Goal: Task Accomplishment & Management: Complete application form

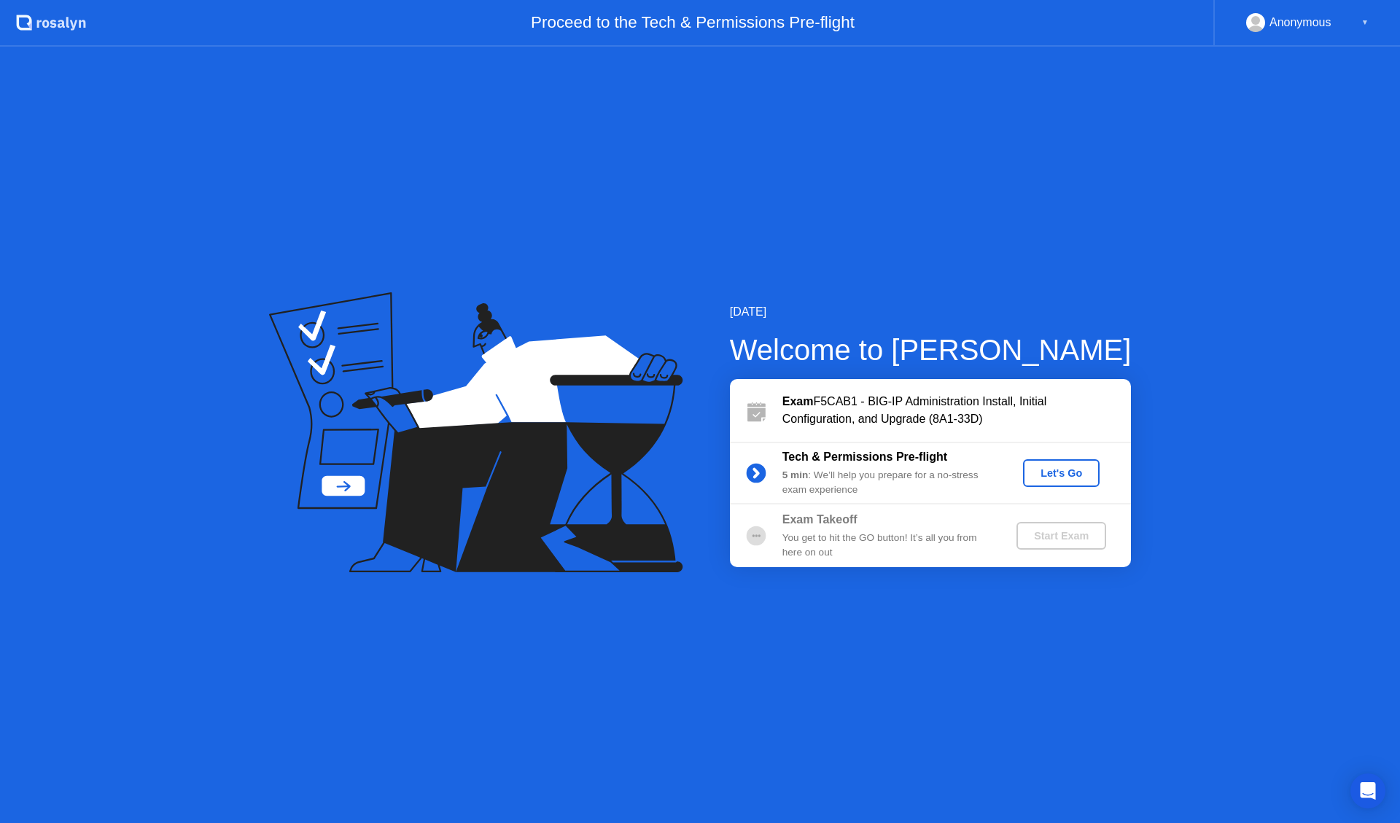
click at [1065, 478] on div "Let's Go" at bounding box center [1061, 473] width 65 height 12
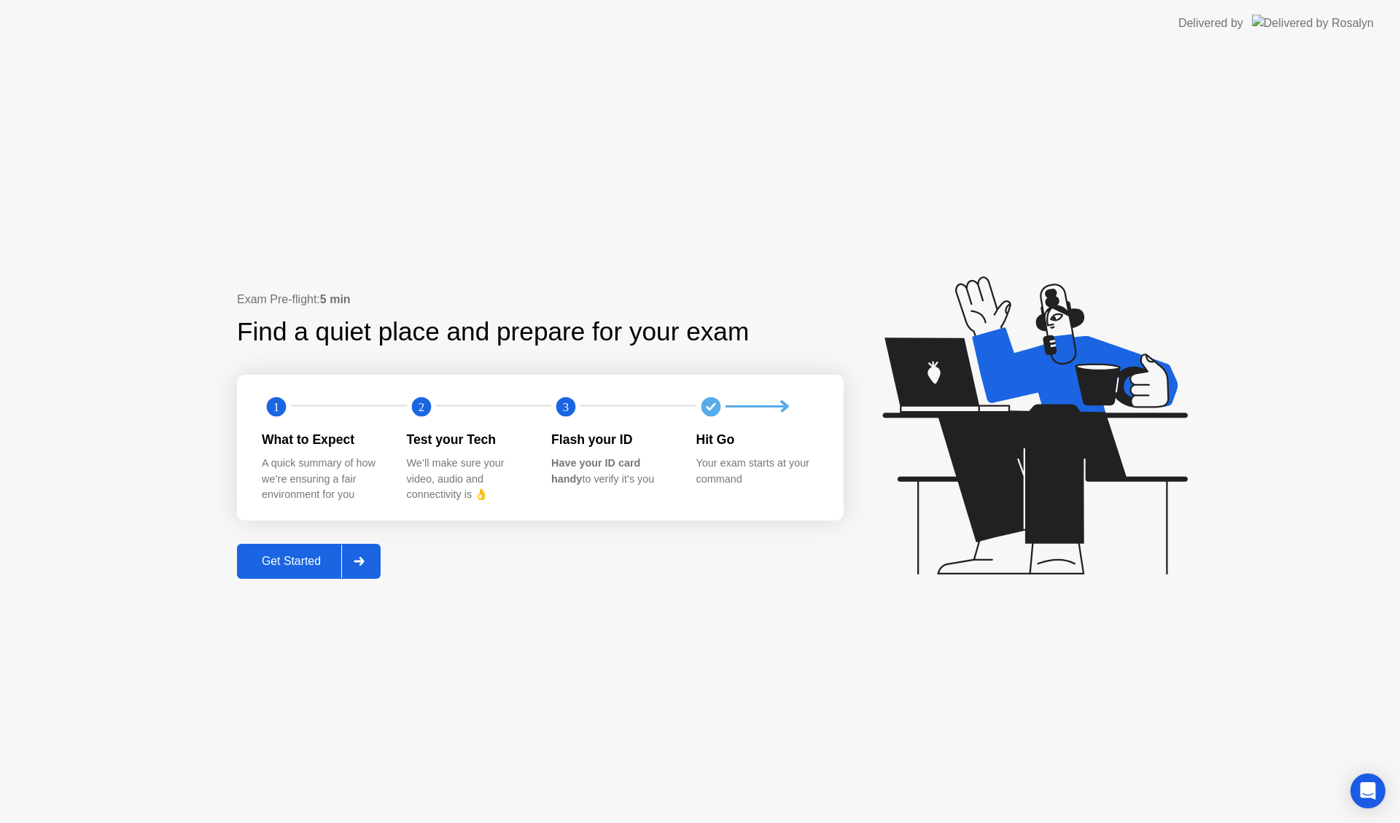
click at [294, 555] on div "Get Started" at bounding box center [291, 561] width 100 height 13
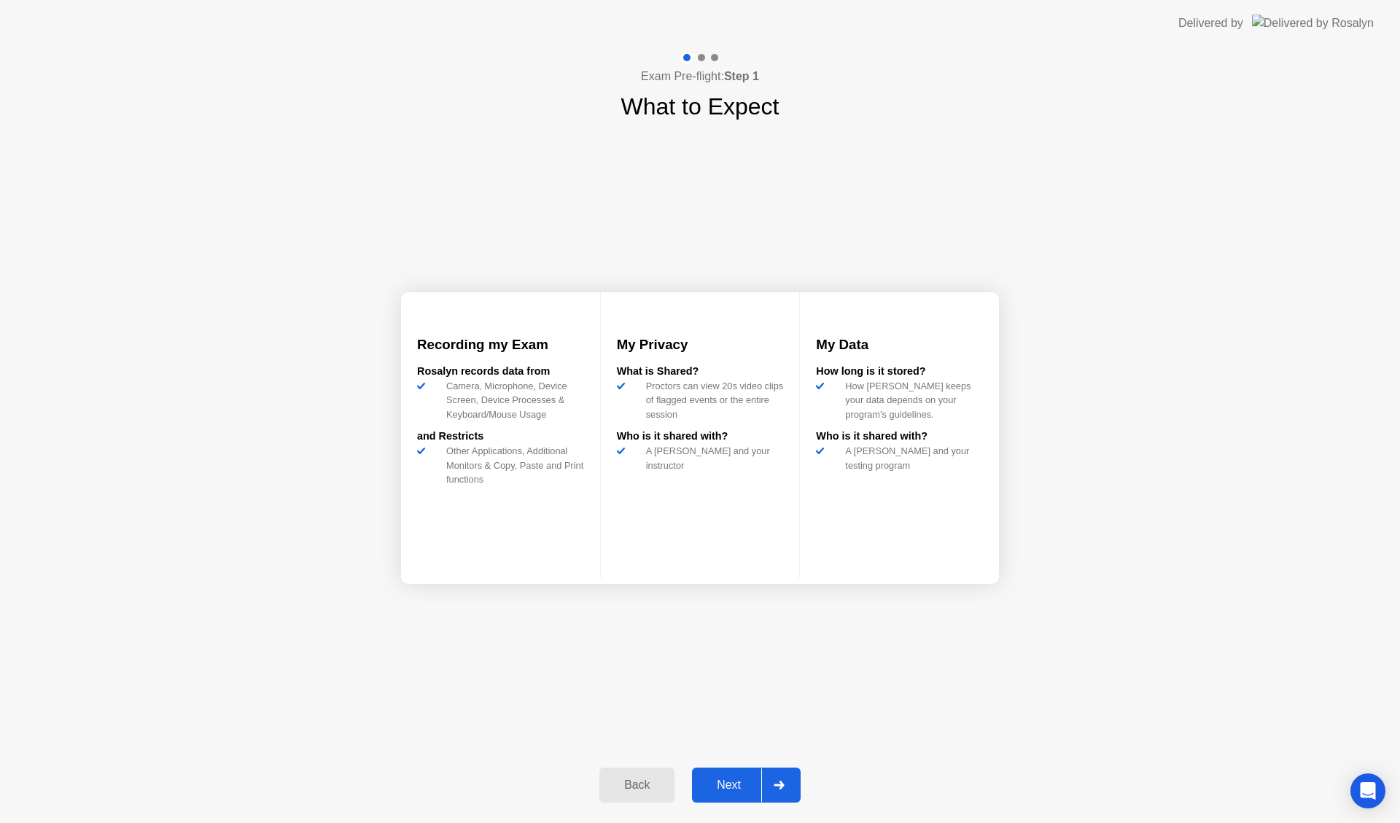
click at [719, 781] on div "Next" at bounding box center [728, 785] width 65 height 13
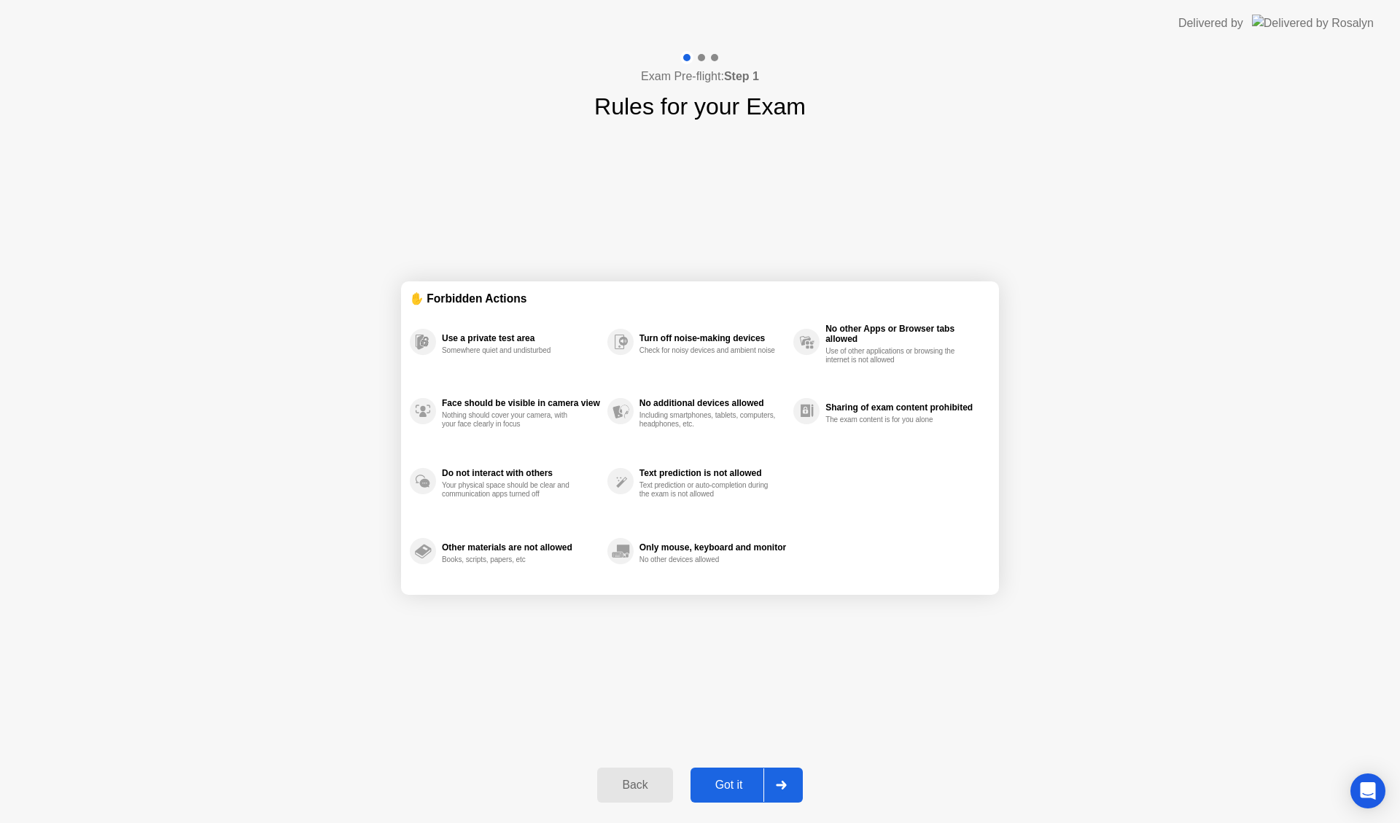
click at [723, 782] on div "Got it" at bounding box center [729, 785] width 69 height 13
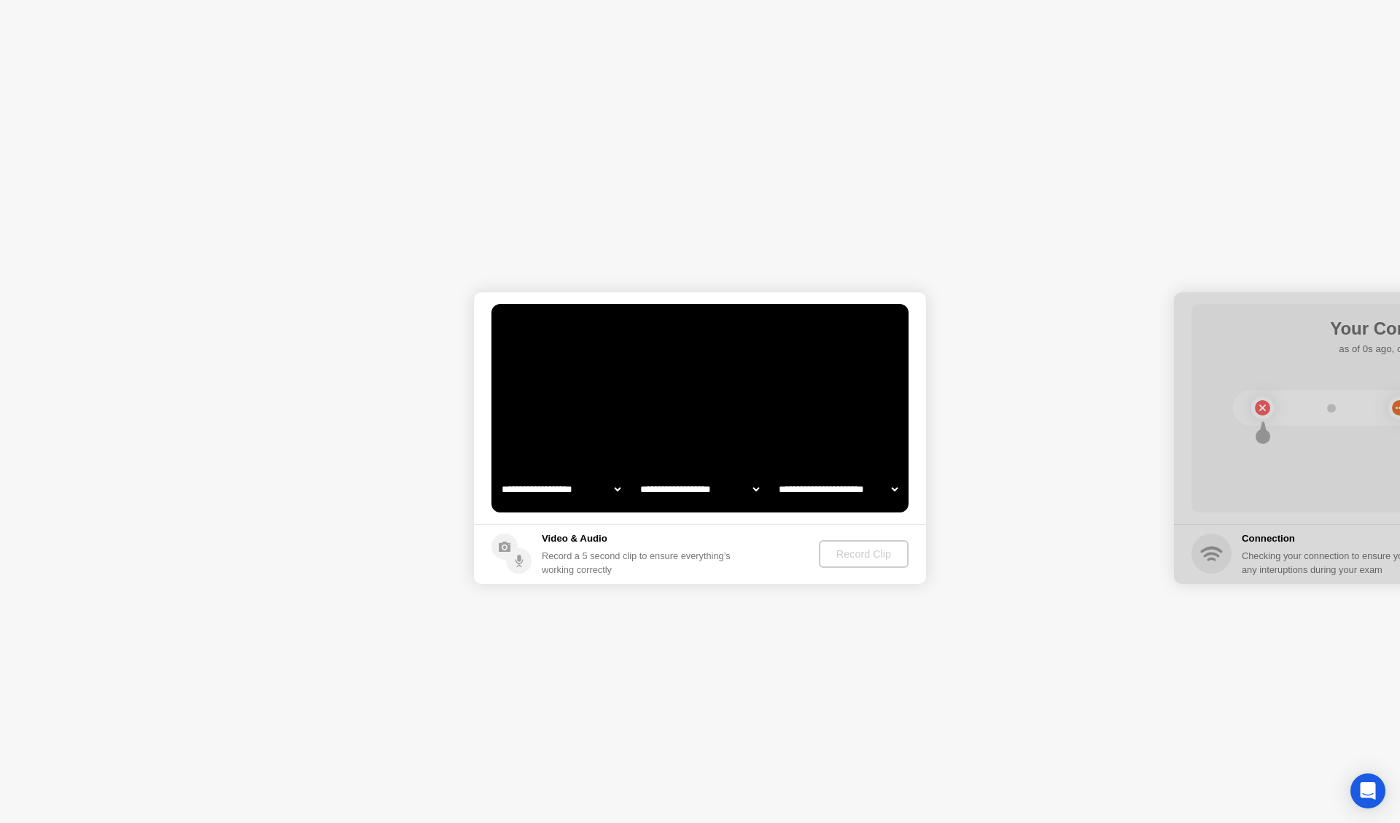
select select "**********"
select select "*******"
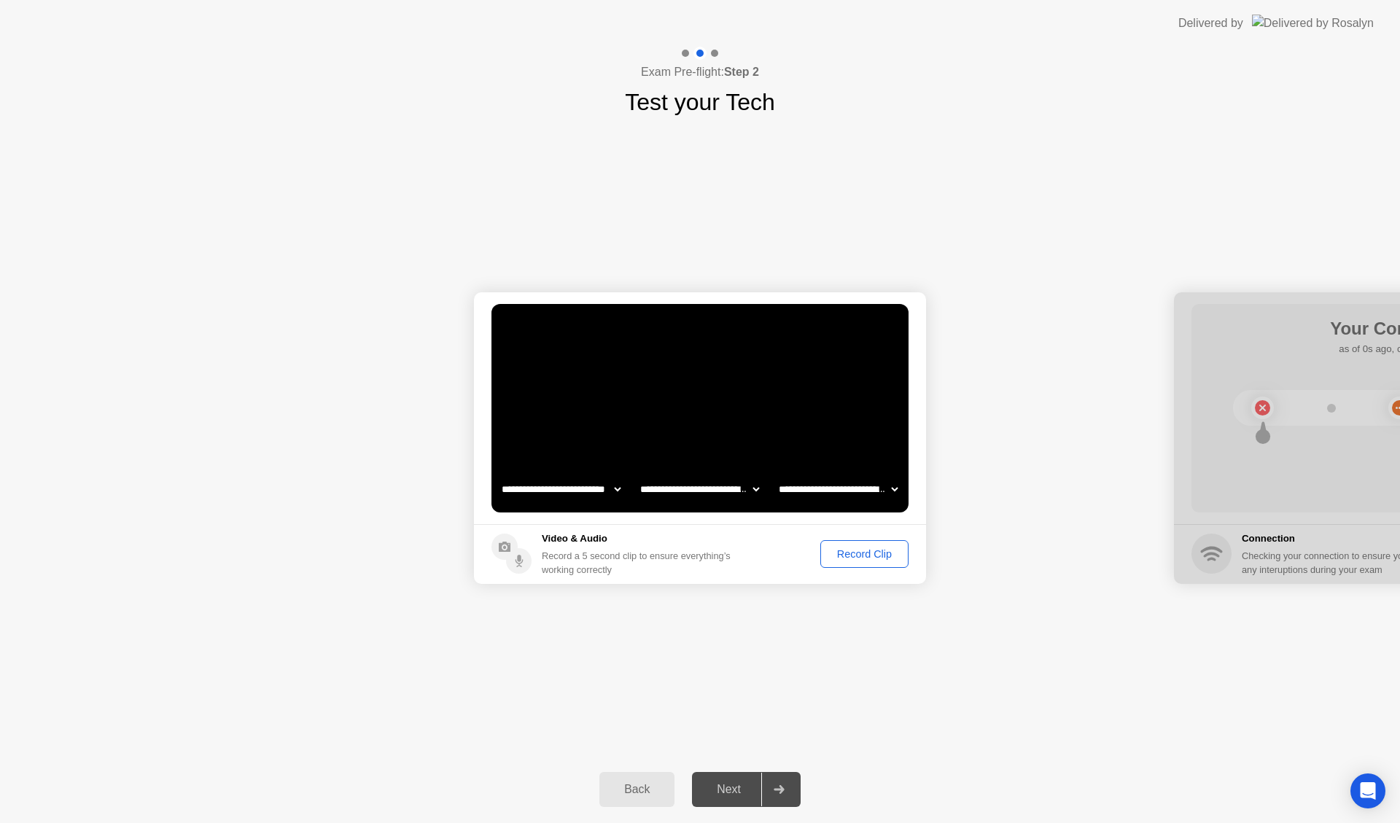
click at [847, 552] on div "Record Clip" at bounding box center [864, 554] width 78 height 12
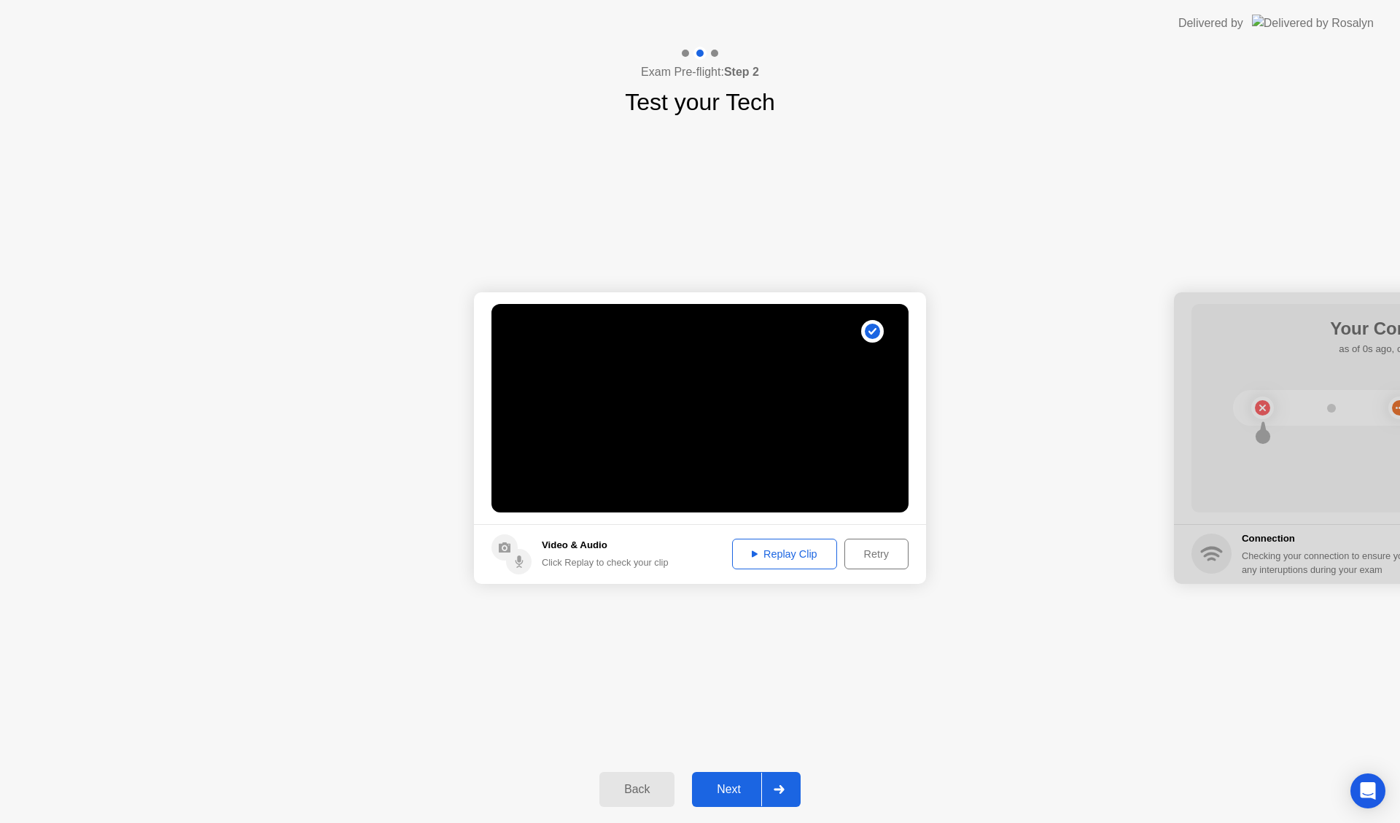
click at [790, 532] on footer "Video & Audio Click Replay to check your clip Replay Clip Retry" at bounding box center [700, 554] width 452 height 60
click at [773, 560] on div "Replay Clip" at bounding box center [784, 554] width 95 height 12
drag, startPoint x: 1035, startPoint y: 6, endPoint x: 917, endPoint y: 15, distance: 117.8
click at [917, 15] on header "Delivered by" at bounding box center [700, 23] width 1400 height 47
click at [940, 1] on header "Delivered by" at bounding box center [700, 23] width 1400 height 47
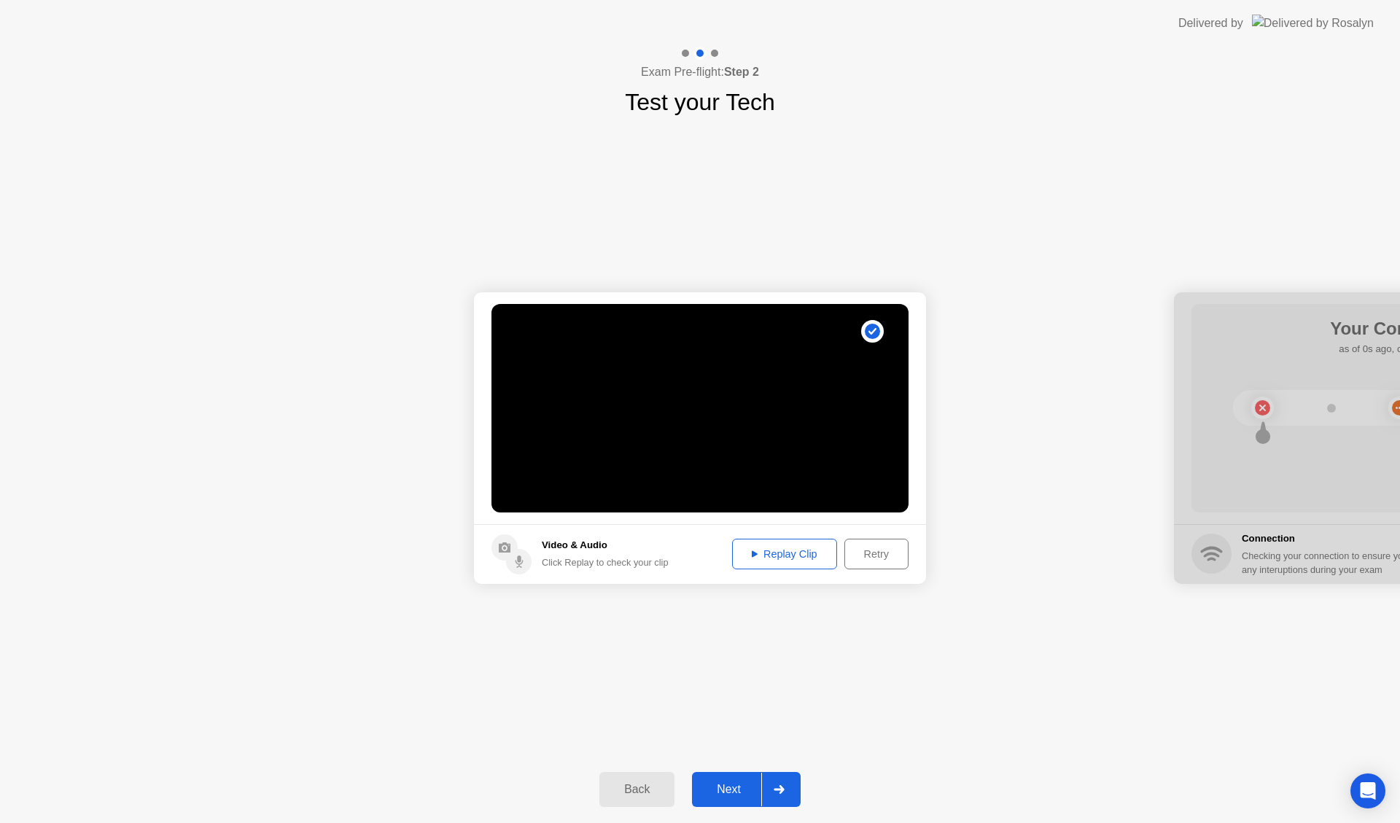
click at [940, 1] on header "Delivered by" at bounding box center [700, 23] width 1400 height 47
click at [1130, 205] on div "**********" at bounding box center [700, 438] width 1400 height 637
click at [725, 794] on div "Next" at bounding box center [728, 789] width 65 height 13
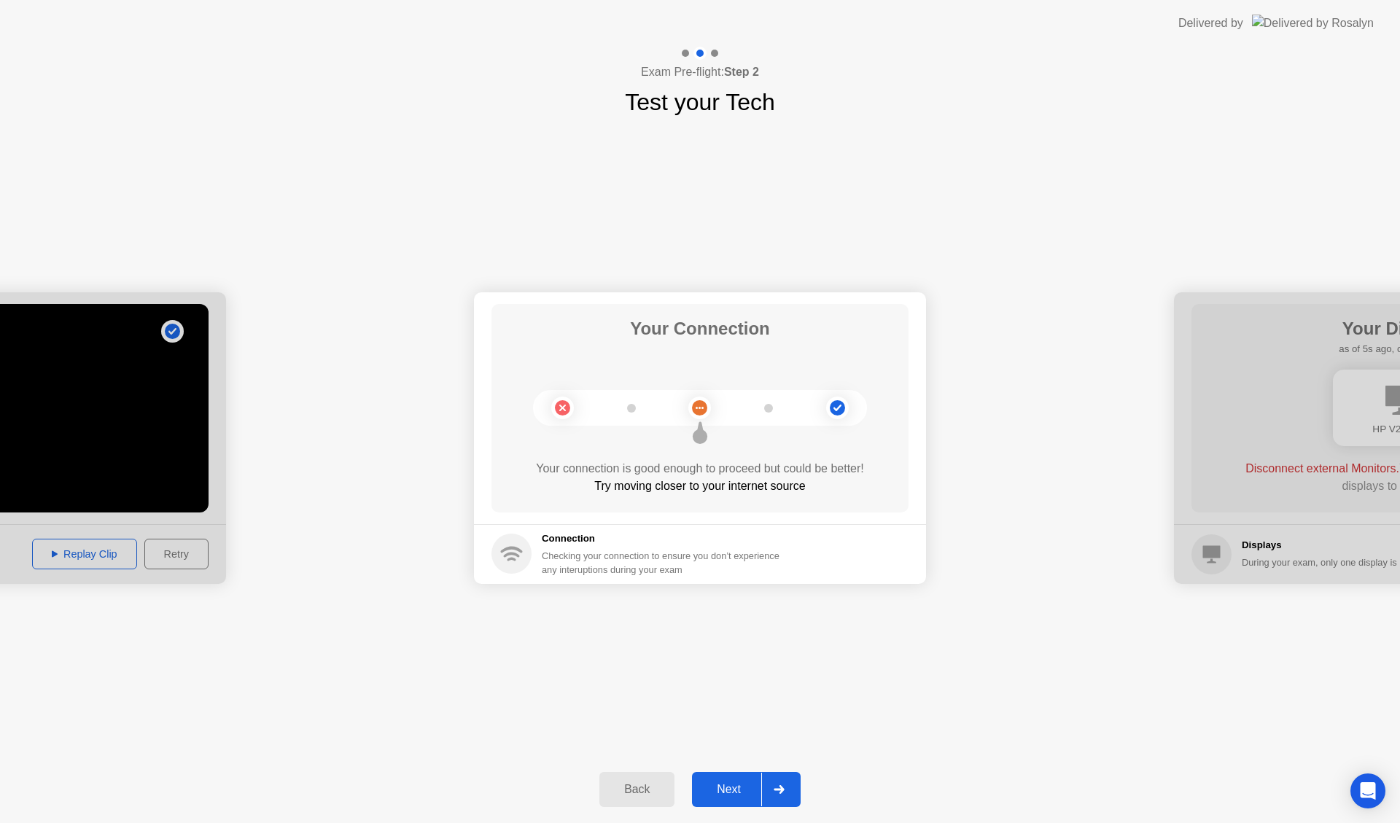
click at [726, 783] on div "Next" at bounding box center [728, 789] width 65 height 13
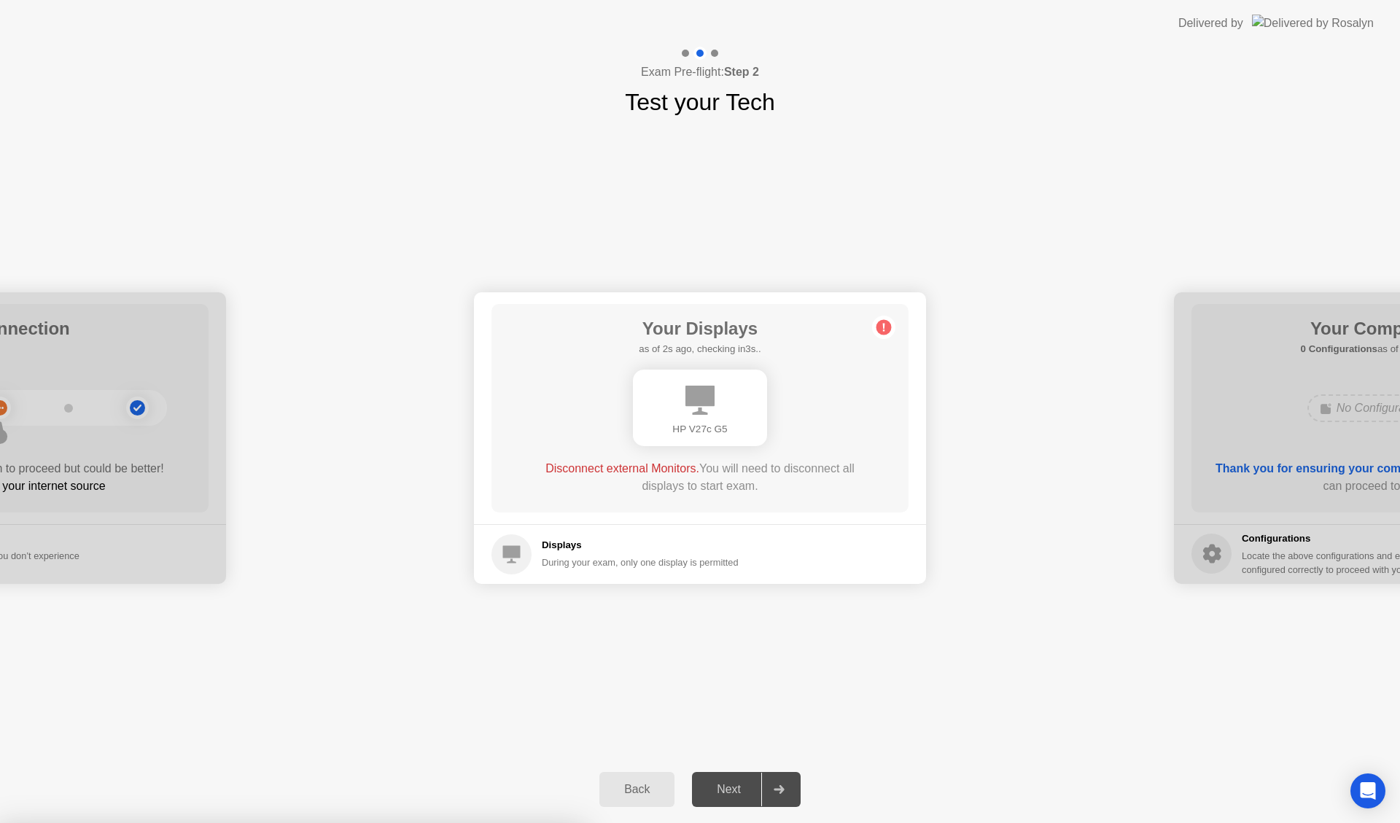
click at [956, 822] on div at bounding box center [700, 823] width 1400 height 0
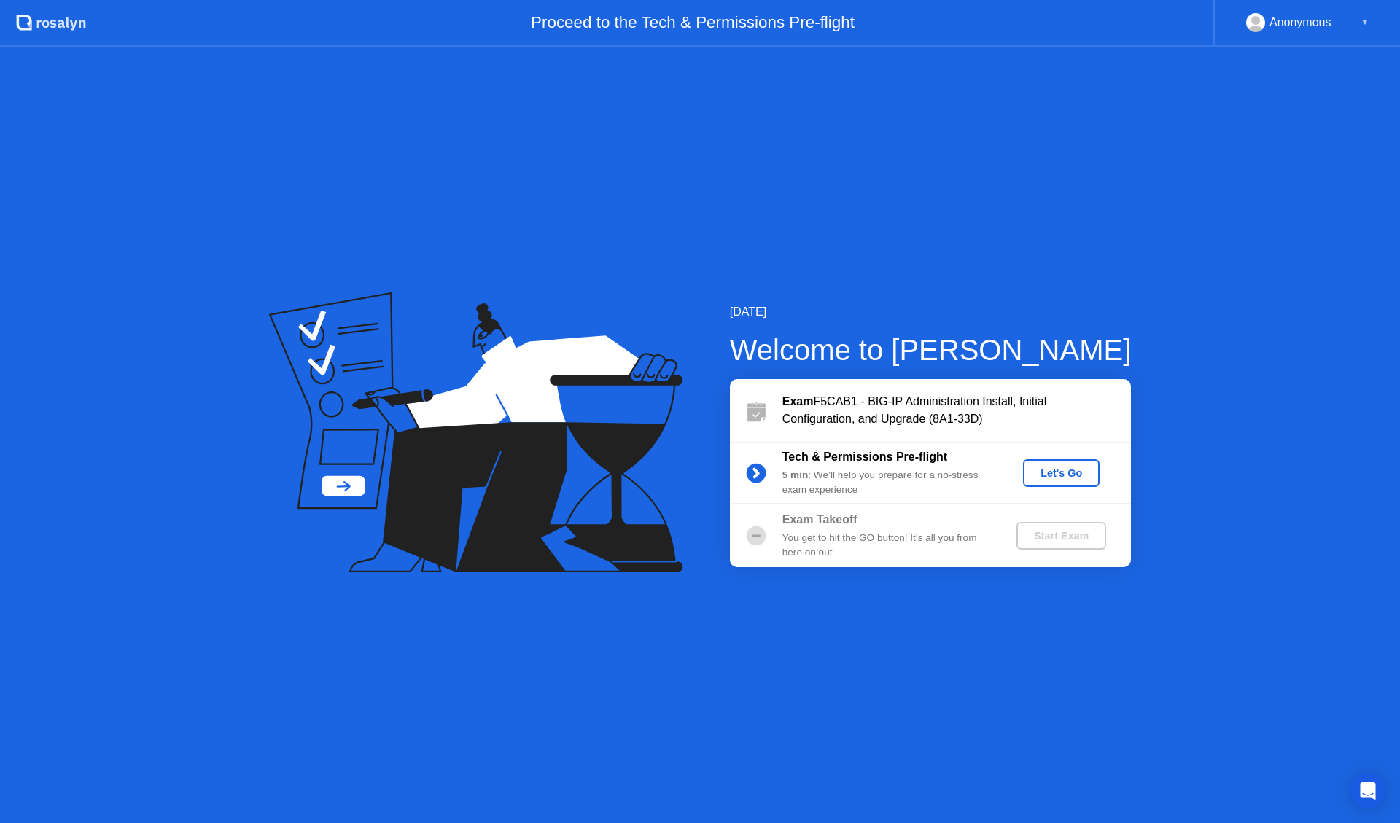
click at [1058, 472] on div "Let's Go" at bounding box center [1061, 473] width 65 height 12
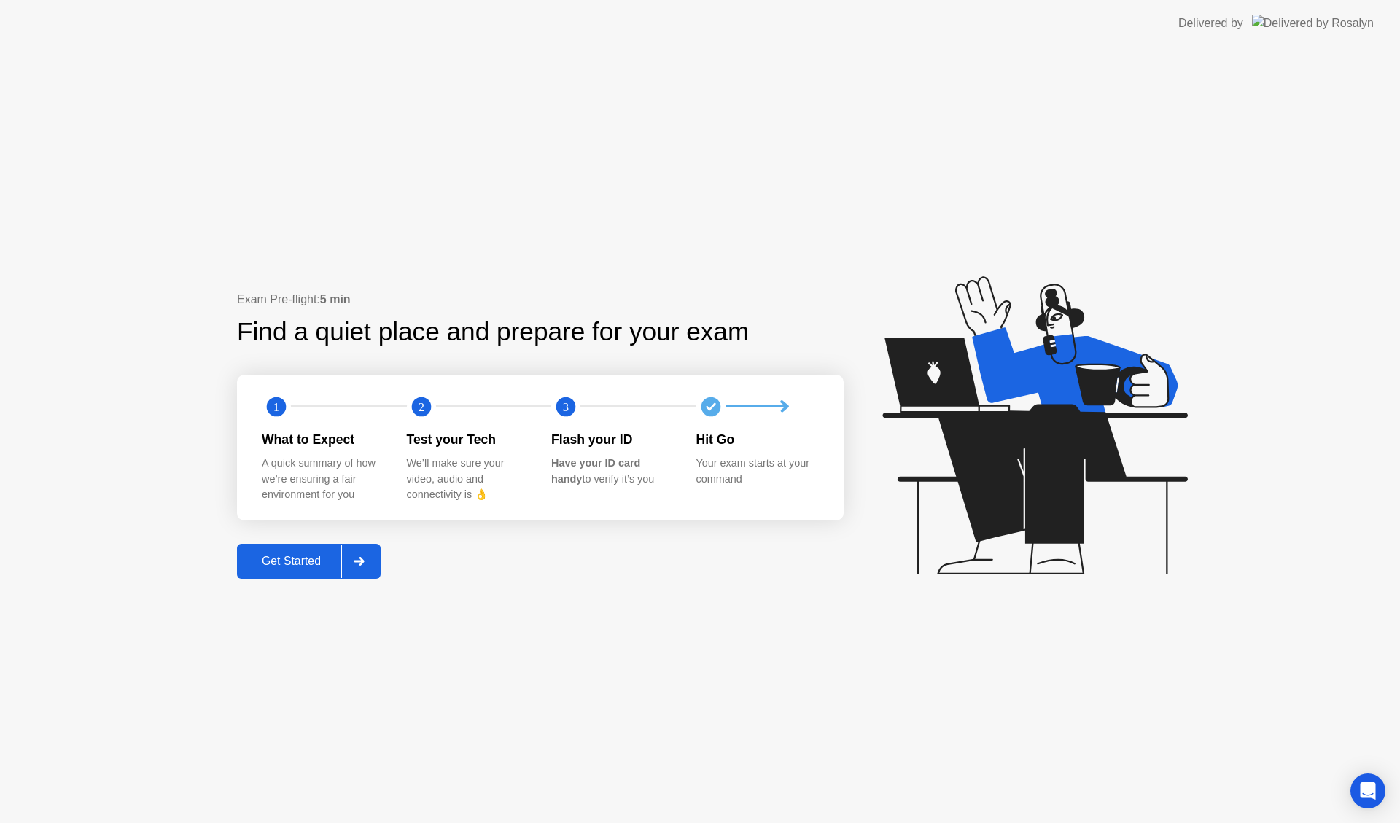
click at [269, 563] on div "Get Started" at bounding box center [291, 561] width 100 height 13
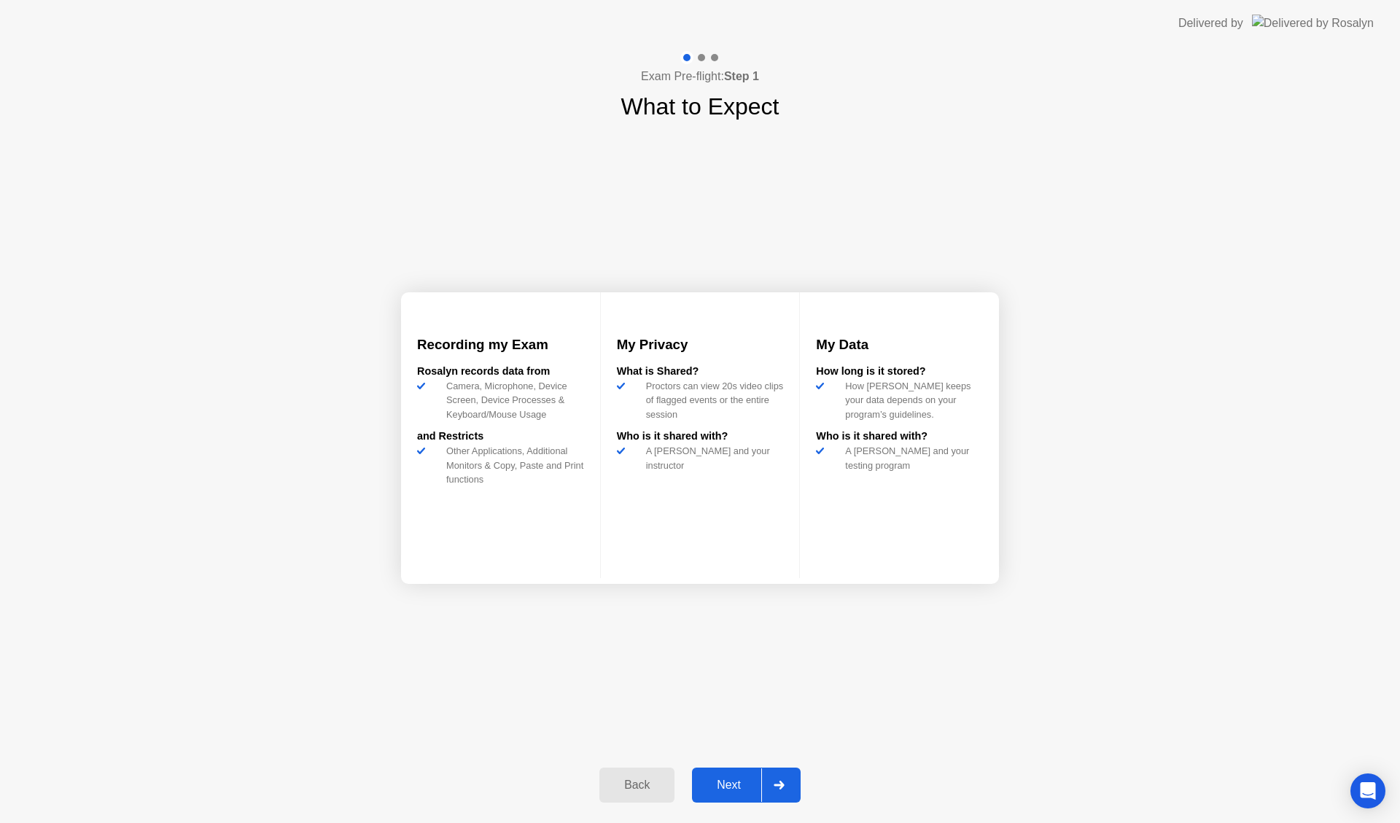
click at [737, 784] on div "Next" at bounding box center [728, 785] width 65 height 13
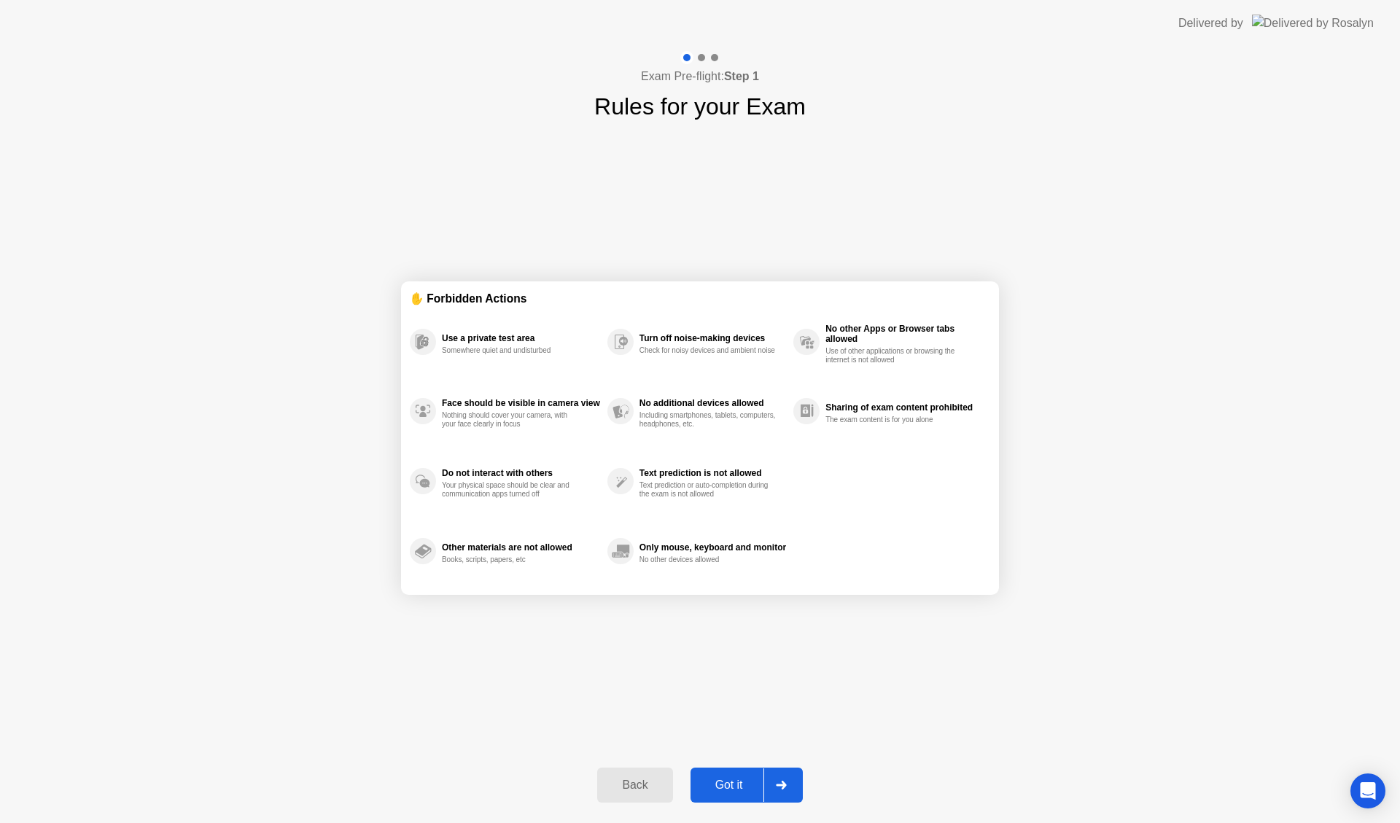
click at [724, 785] on div "Got it" at bounding box center [729, 785] width 69 height 13
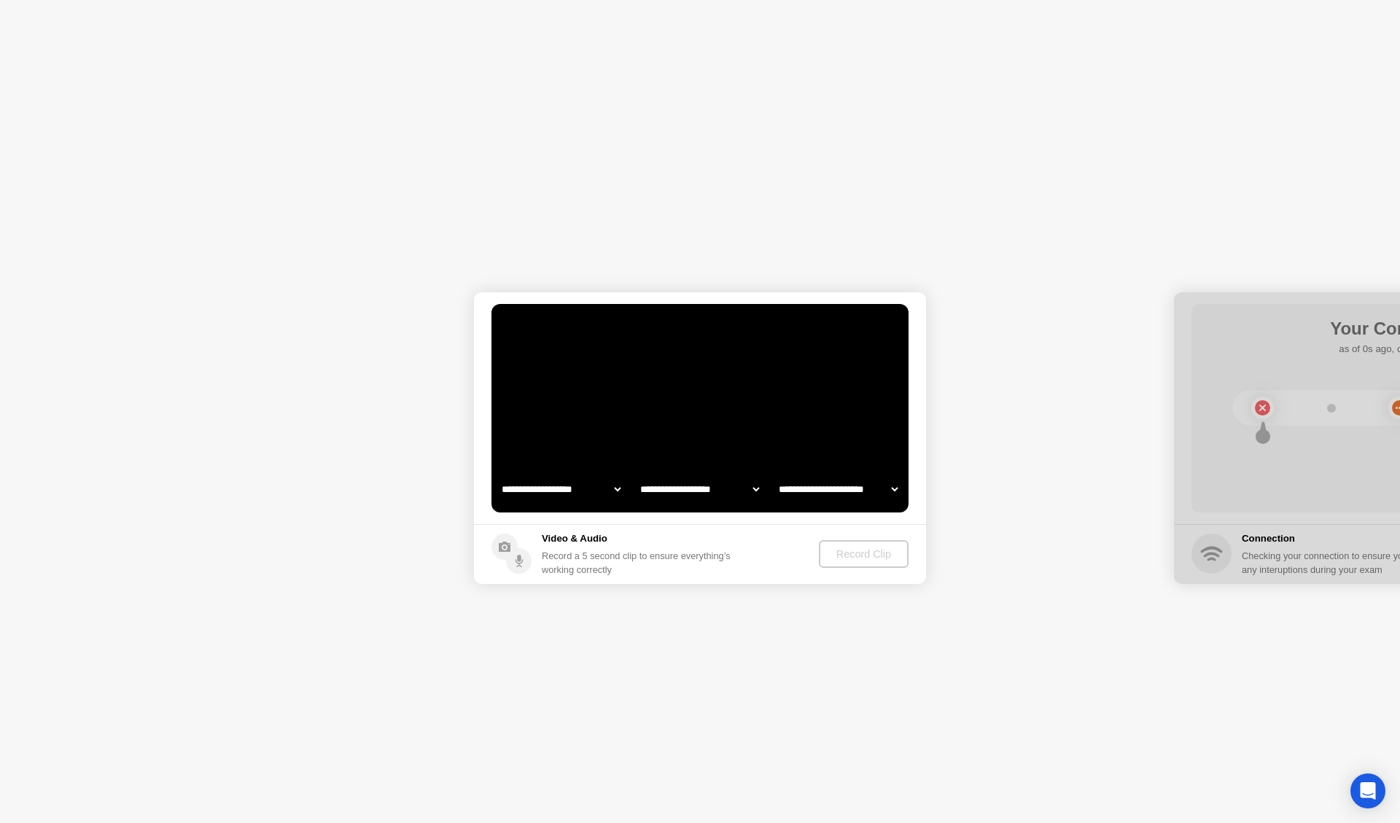
select select "**********"
select select "*******"
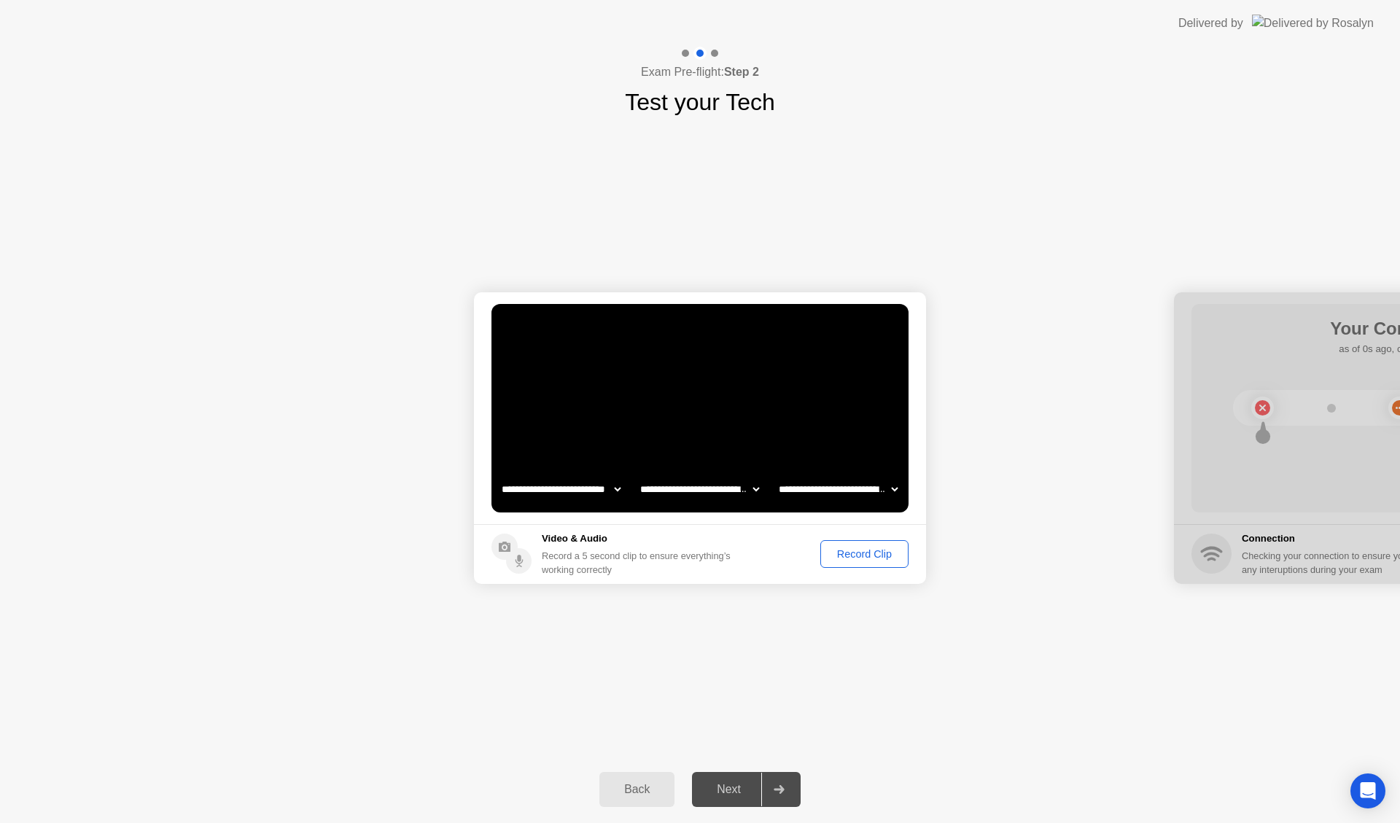
click at [843, 551] on div "Record Clip" at bounding box center [864, 554] width 78 height 12
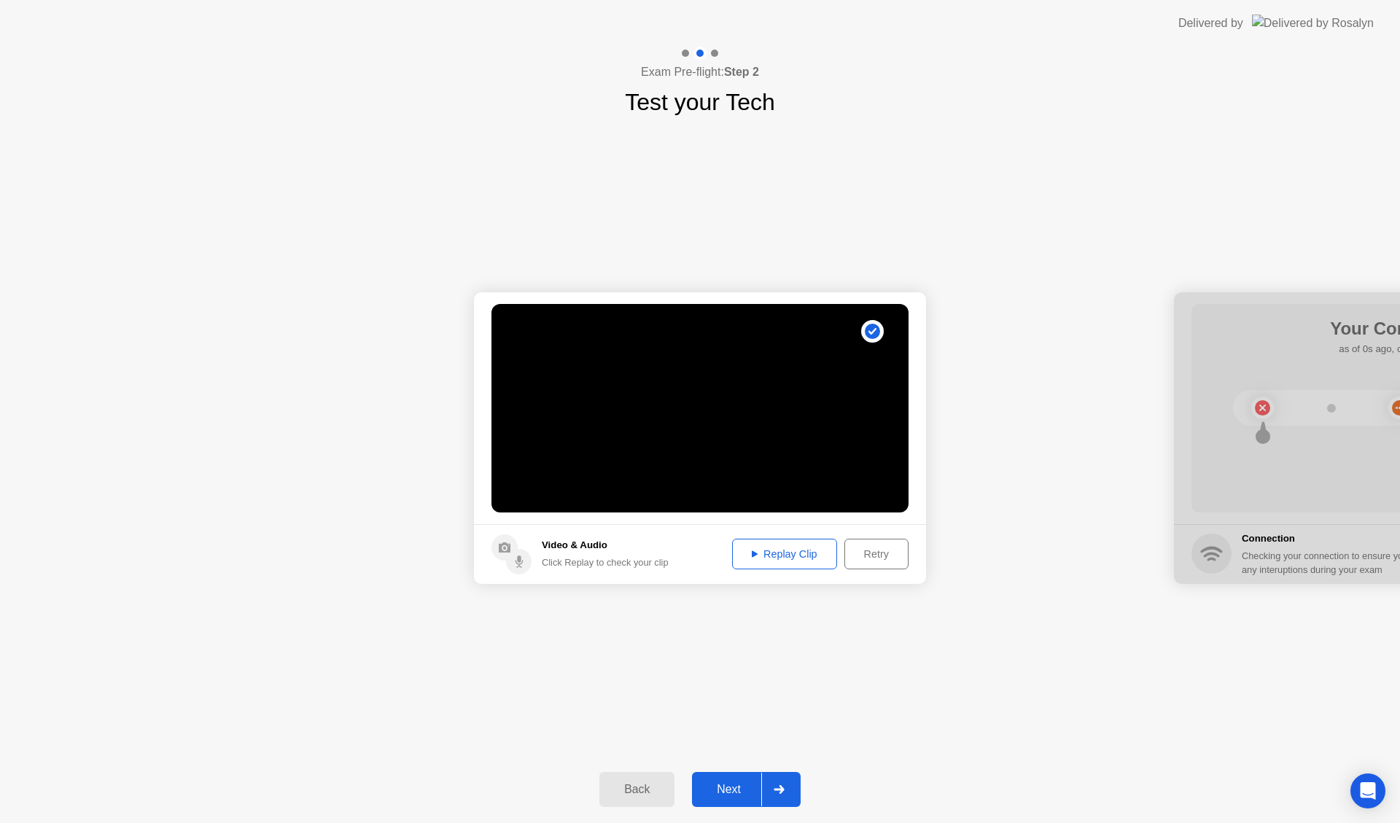
click at [774, 552] on div "Replay Clip" at bounding box center [784, 554] width 95 height 12
click at [879, 557] on div "Retry" at bounding box center [876, 554] width 54 height 12
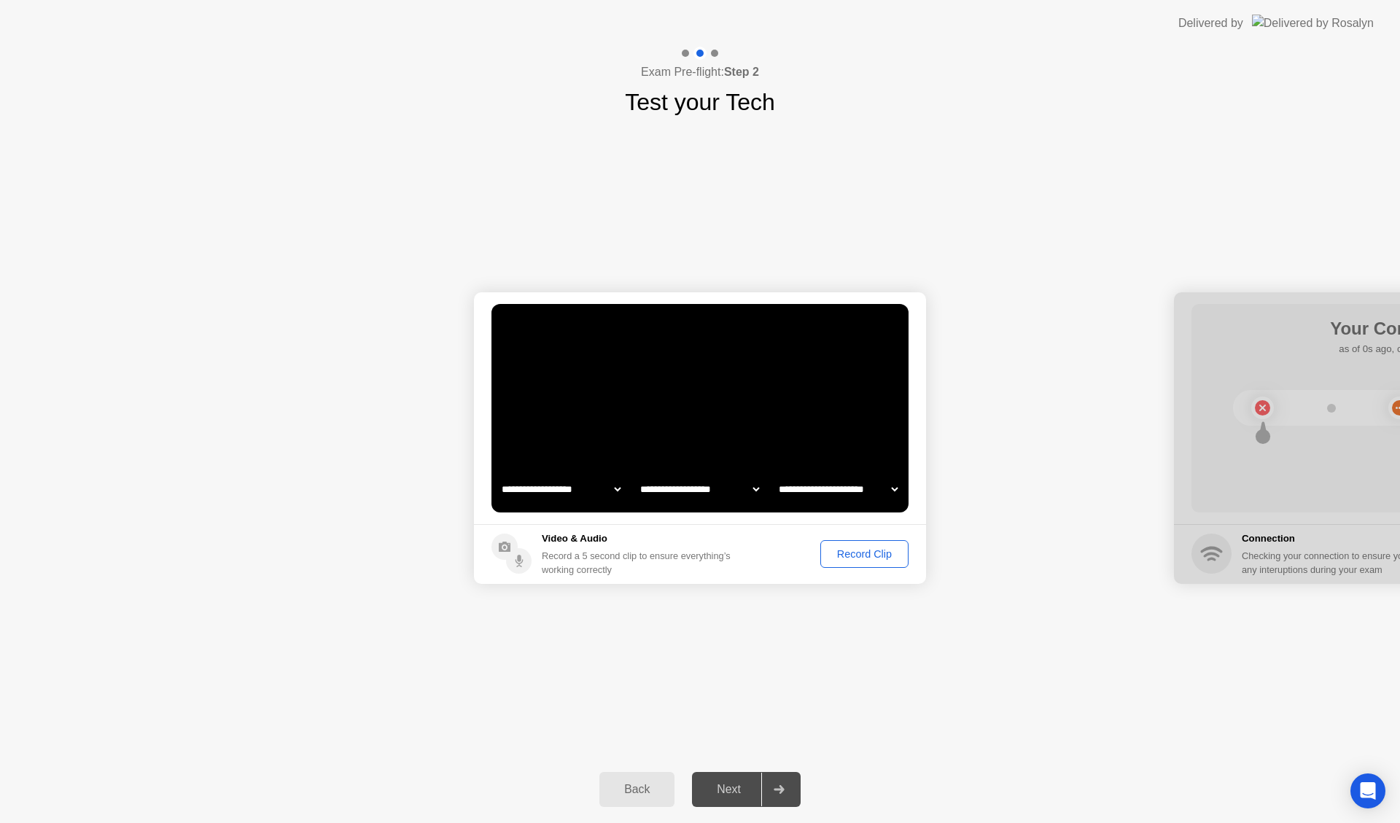
click at [863, 550] on div "Record Clip" at bounding box center [864, 554] width 78 height 12
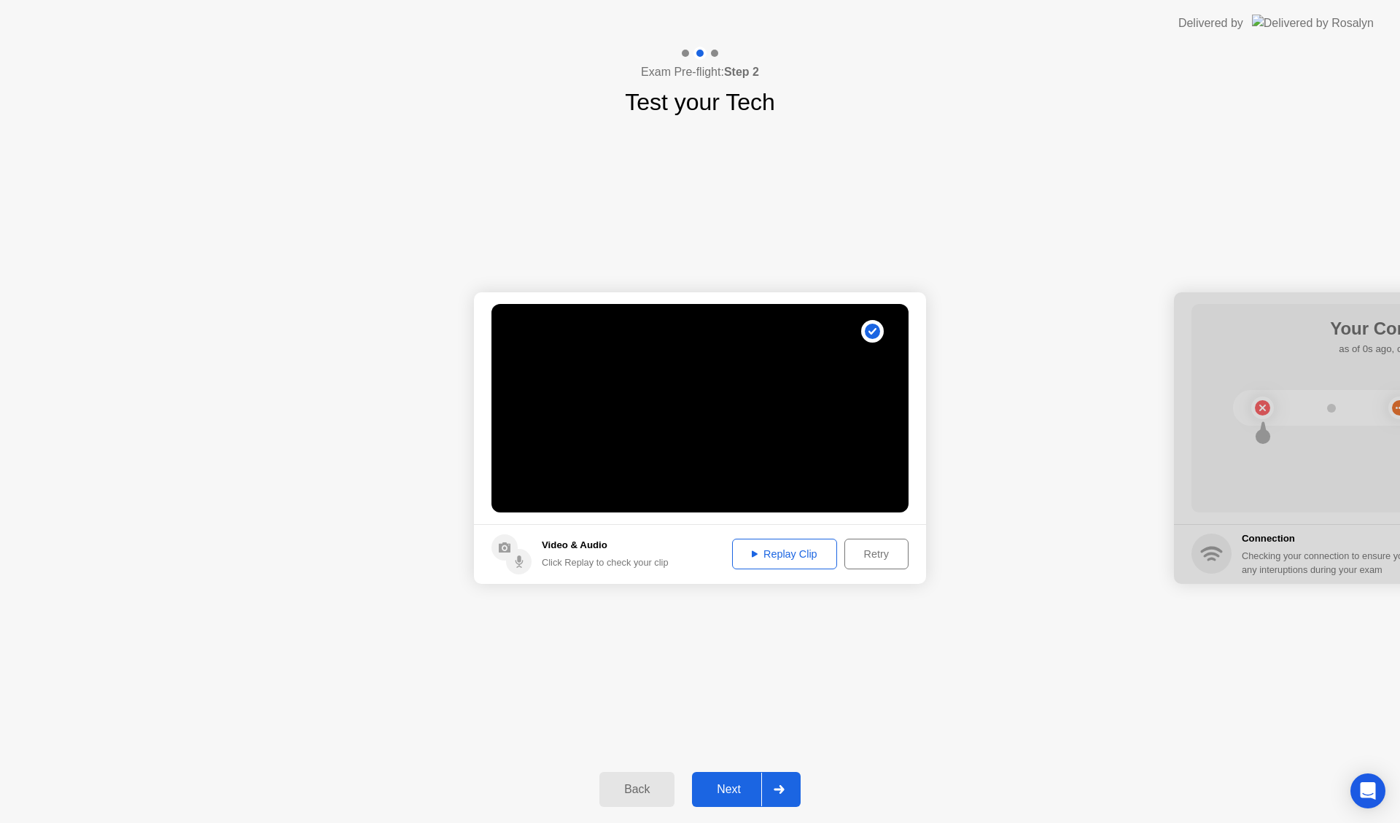
click at [782, 553] on div "Replay Clip" at bounding box center [784, 554] width 95 height 12
click at [865, 556] on div "Retry" at bounding box center [876, 554] width 54 height 12
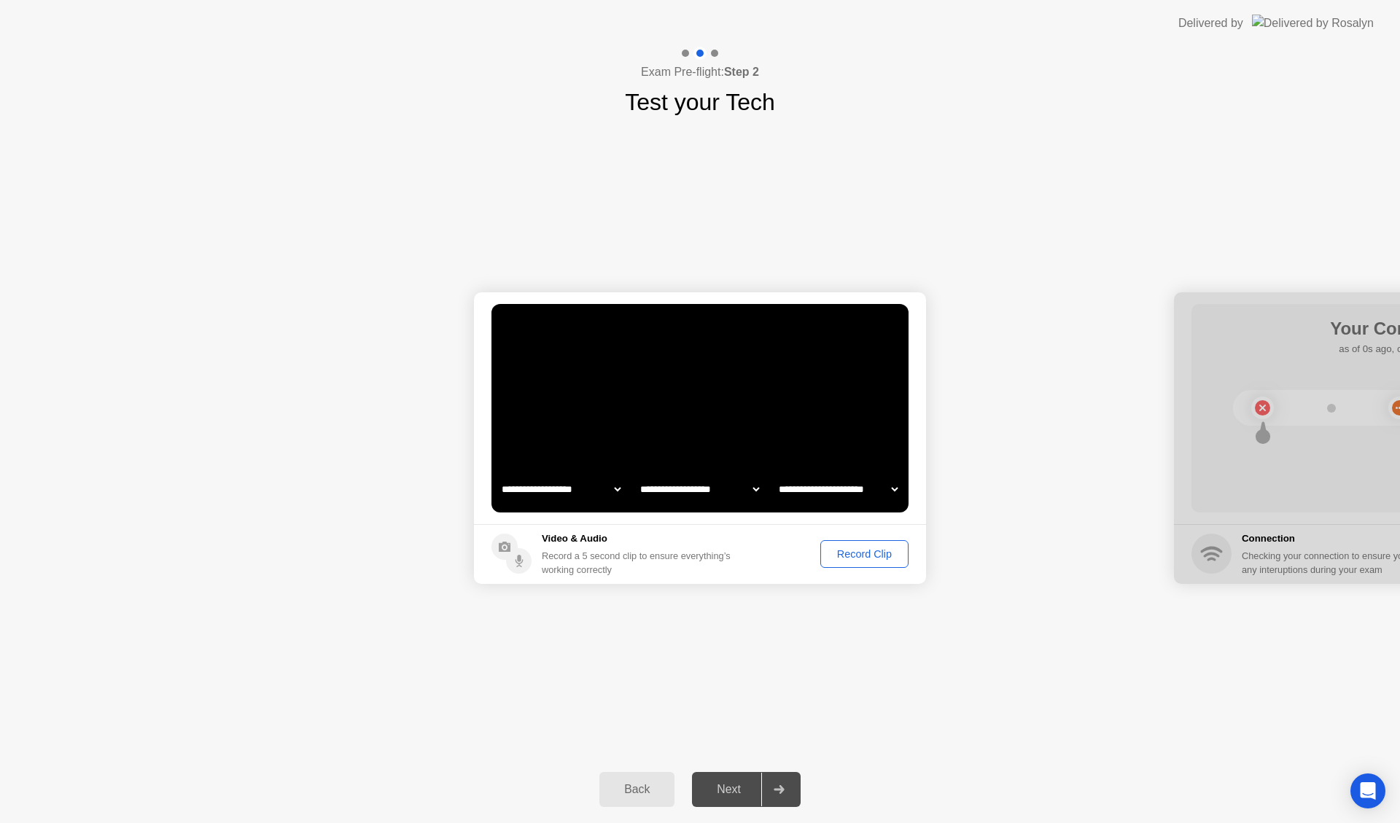
click at [862, 556] on div "Record Clip" at bounding box center [864, 554] width 78 height 12
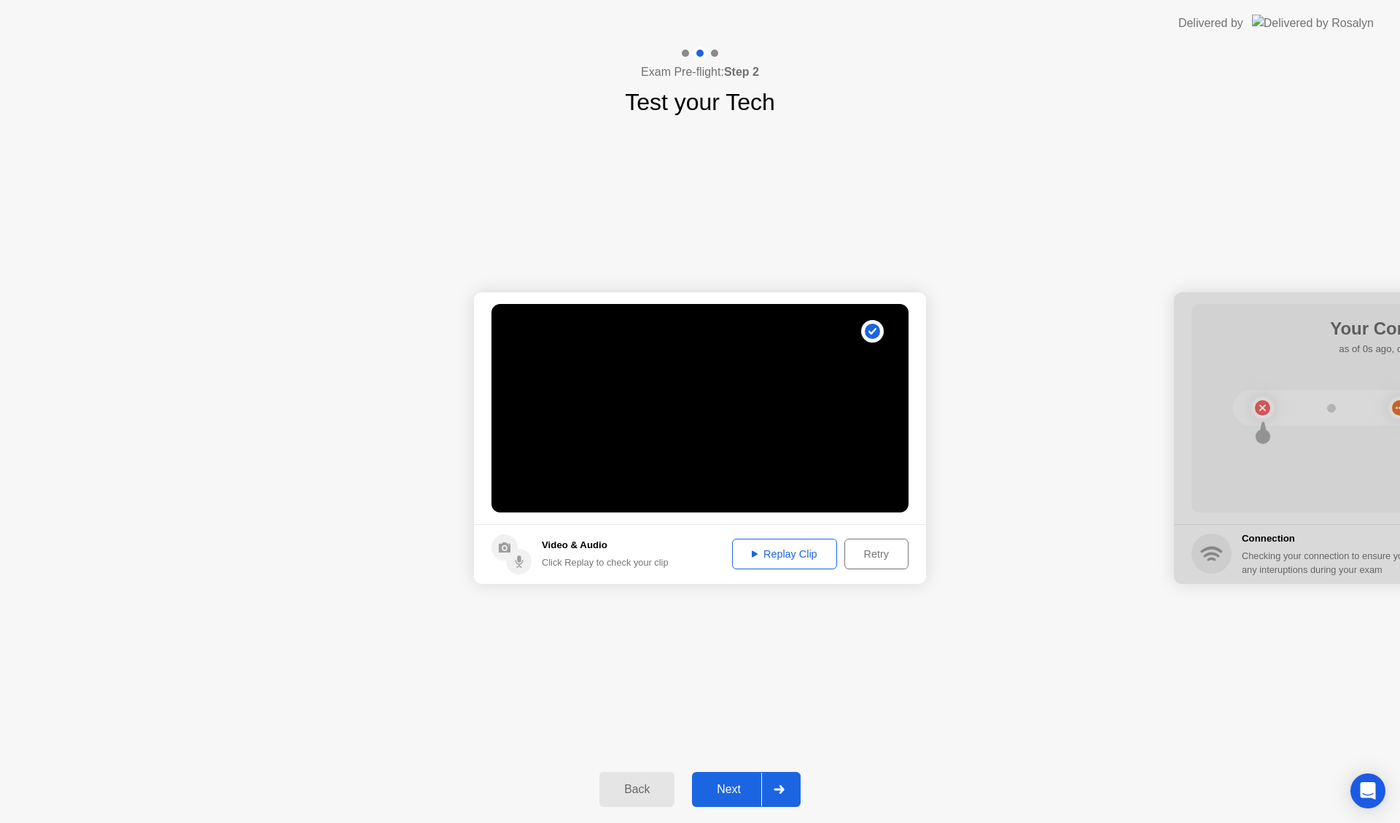
click at [768, 548] on div "Replay Clip" at bounding box center [784, 554] width 95 height 12
click at [909, 675] on div "**********" at bounding box center [700, 438] width 1400 height 637
click at [736, 786] on div "Next" at bounding box center [728, 789] width 65 height 13
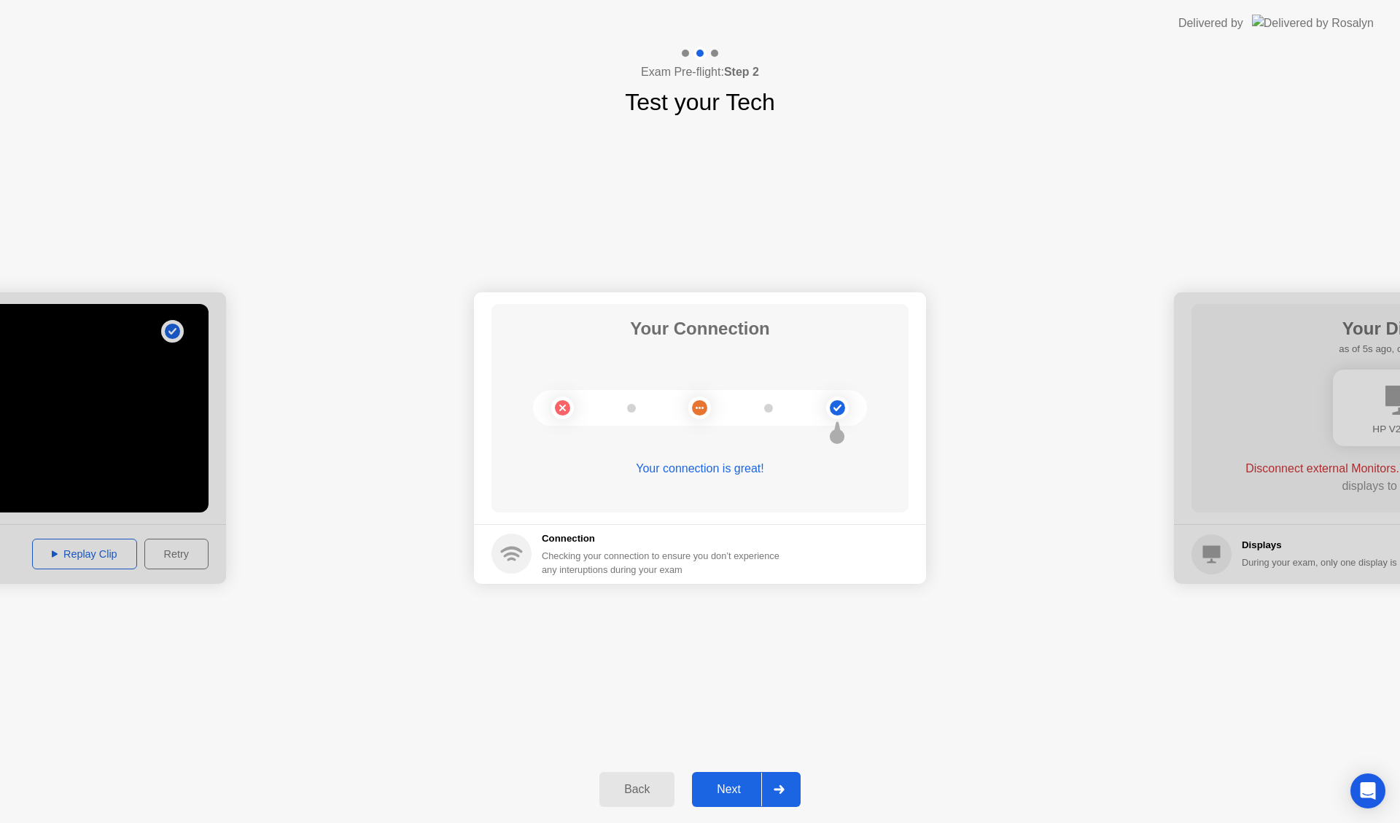
click at [727, 790] on div "Next" at bounding box center [728, 789] width 65 height 13
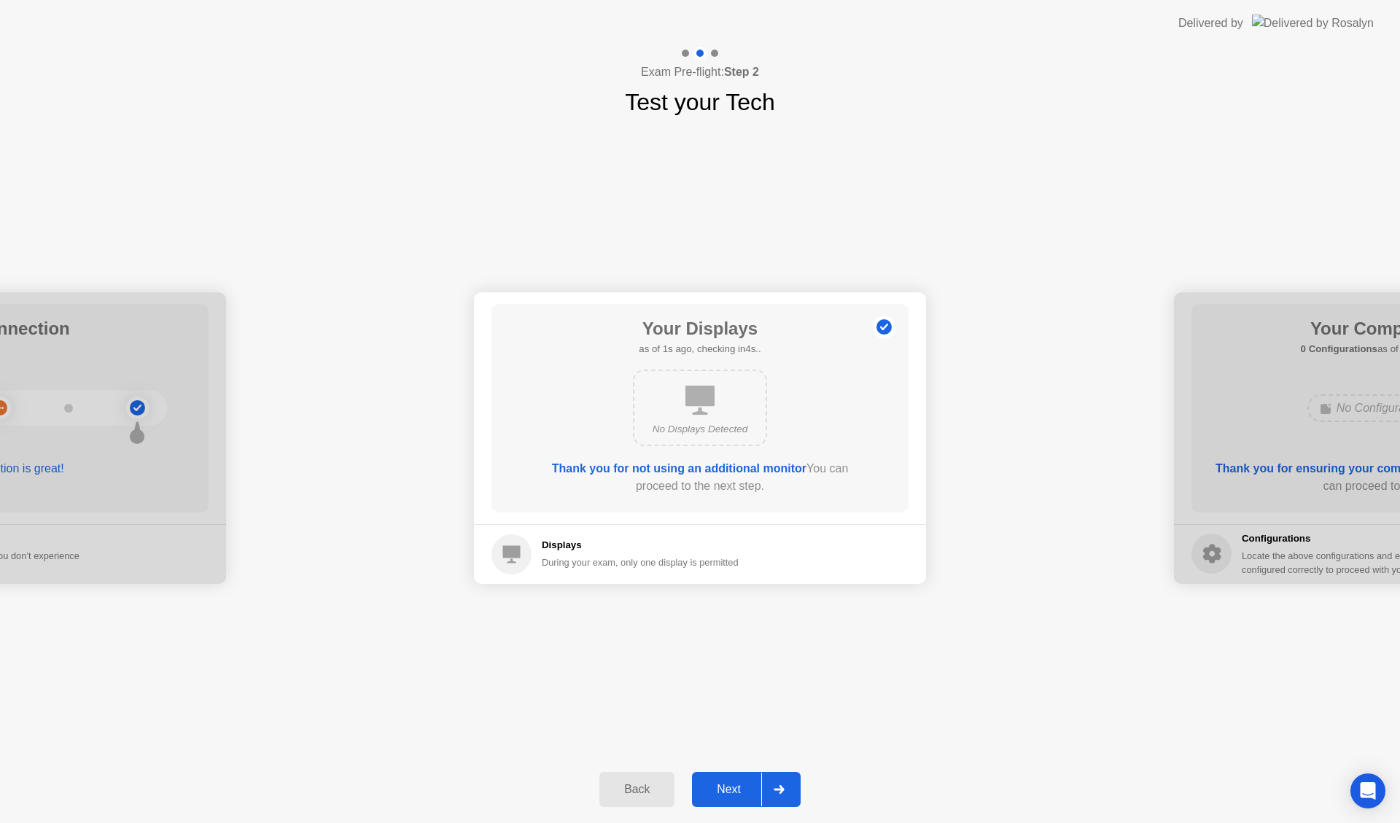
click at [731, 786] on div "Next" at bounding box center [728, 789] width 65 height 13
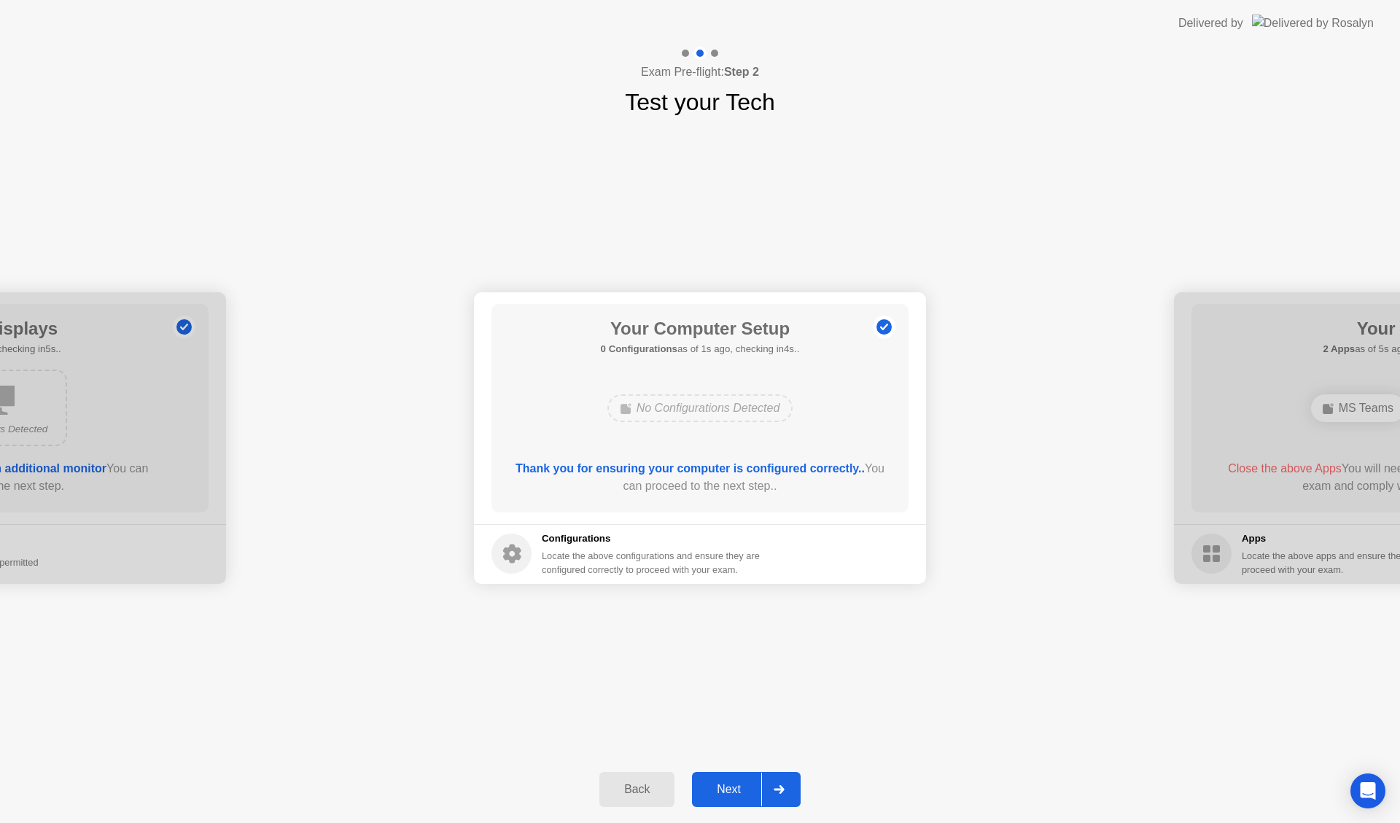
click at [731, 783] on div "Next" at bounding box center [728, 789] width 65 height 13
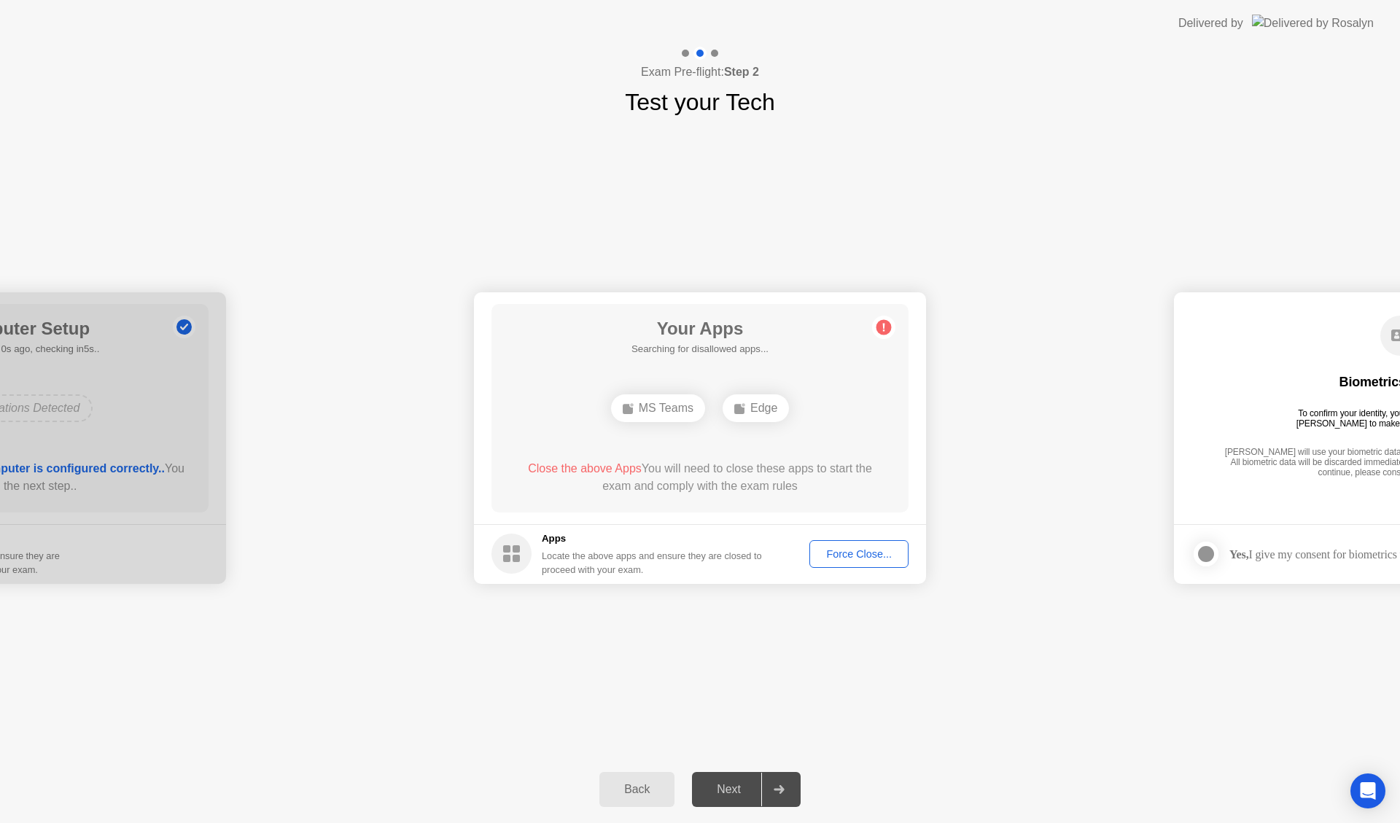
click at [872, 408] on div "Your Apps Searching for disallowed apps... MS Teams Edge Close the above Apps Y…" at bounding box center [699, 408] width 417 height 209
click at [852, 552] on div "Force Close..." at bounding box center [858, 554] width 89 height 12
click at [841, 545] on button "Force Close..." at bounding box center [858, 554] width 99 height 28
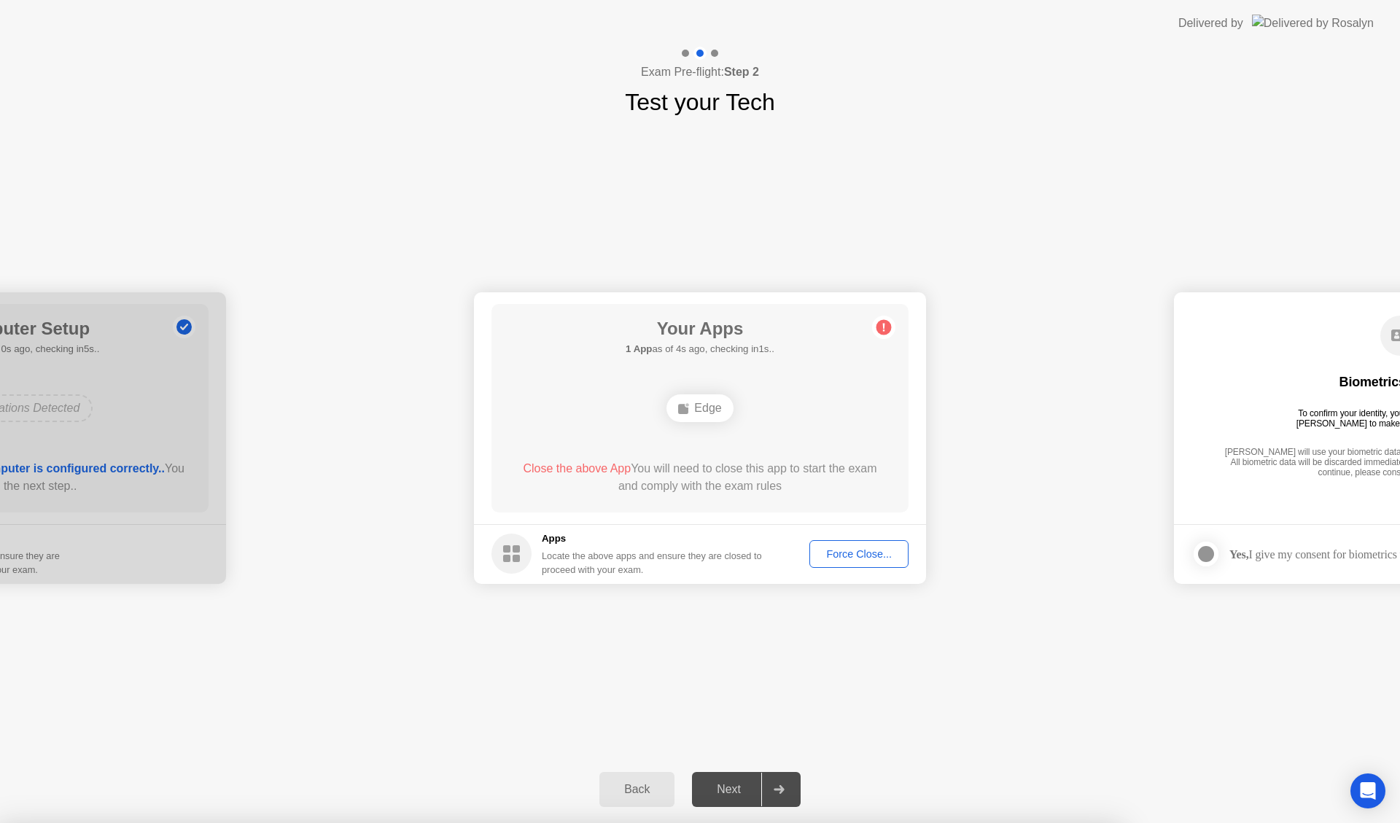
click at [736, 549] on div "Locate the above apps and ensure they are closed to proceed with your exam." at bounding box center [652, 563] width 221 height 28
click at [849, 553] on div "Force Close..." at bounding box center [858, 554] width 89 height 12
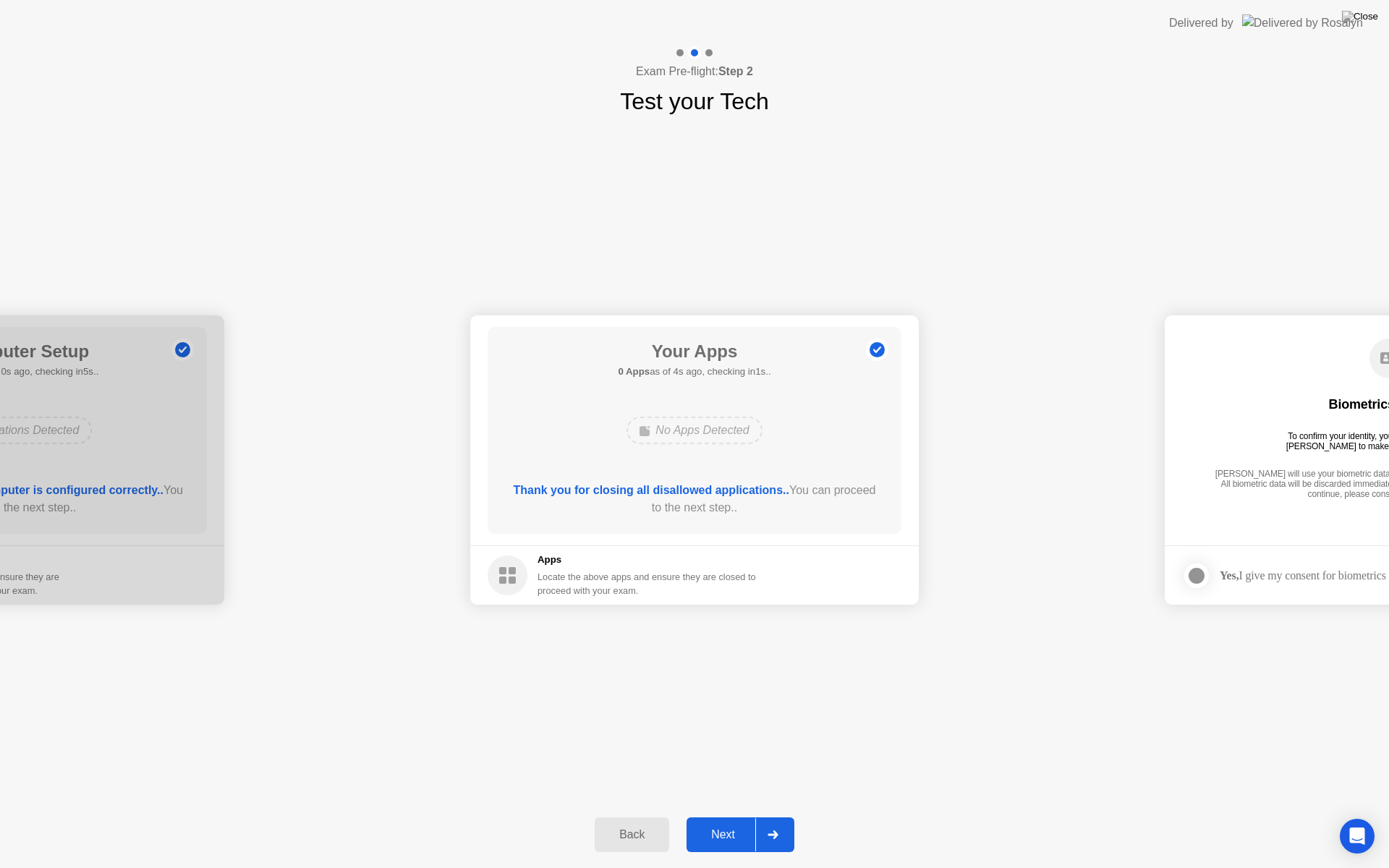
click at [716, 815] on div "Next" at bounding box center [722, 834] width 64 height 13
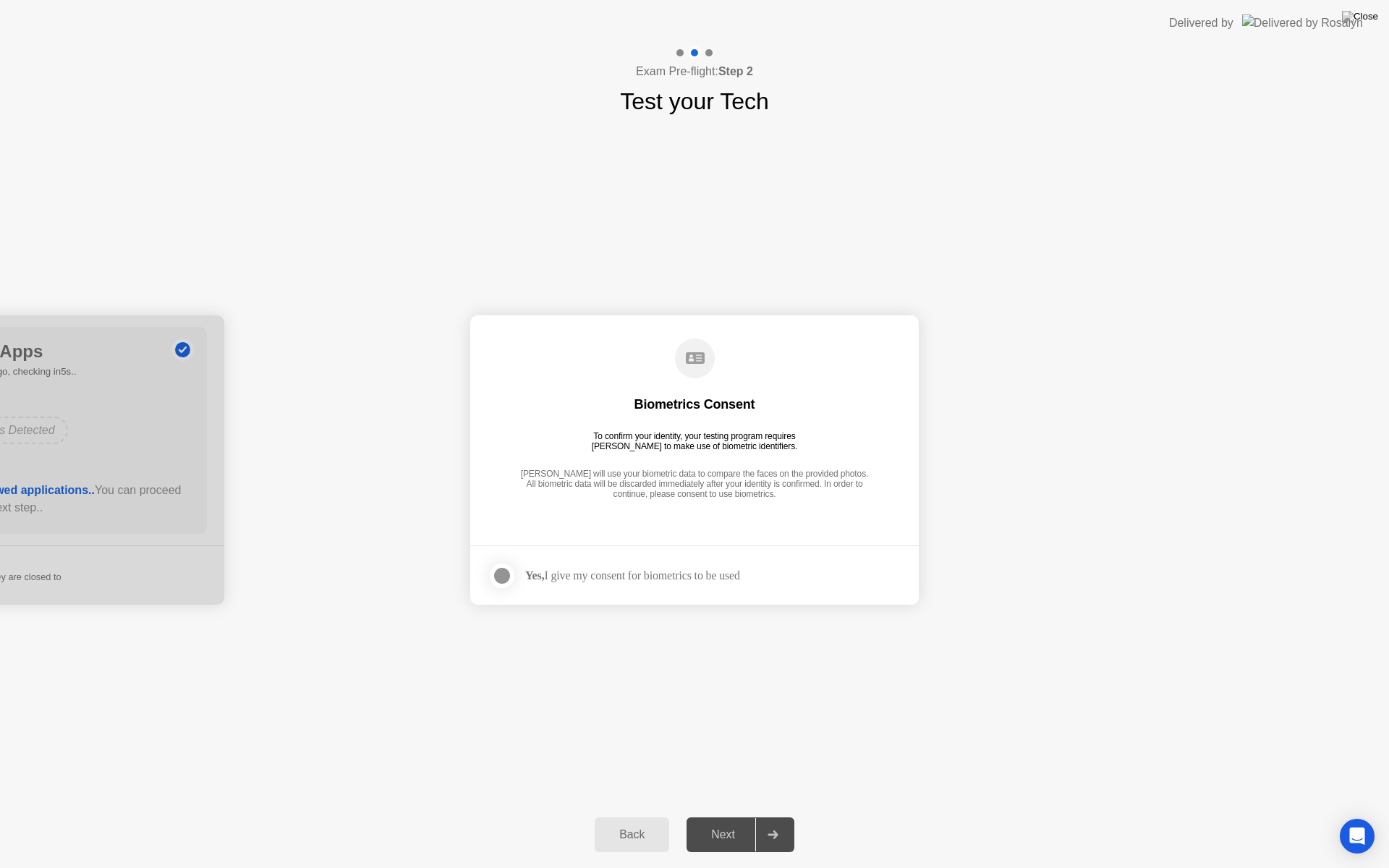
click at [718, 815] on div "Next" at bounding box center [722, 834] width 64 height 13
click at [506, 570] on div at bounding box center [501, 575] width 17 height 17
click at [730, 815] on div "Next" at bounding box center [722, 834] width 64 height 13
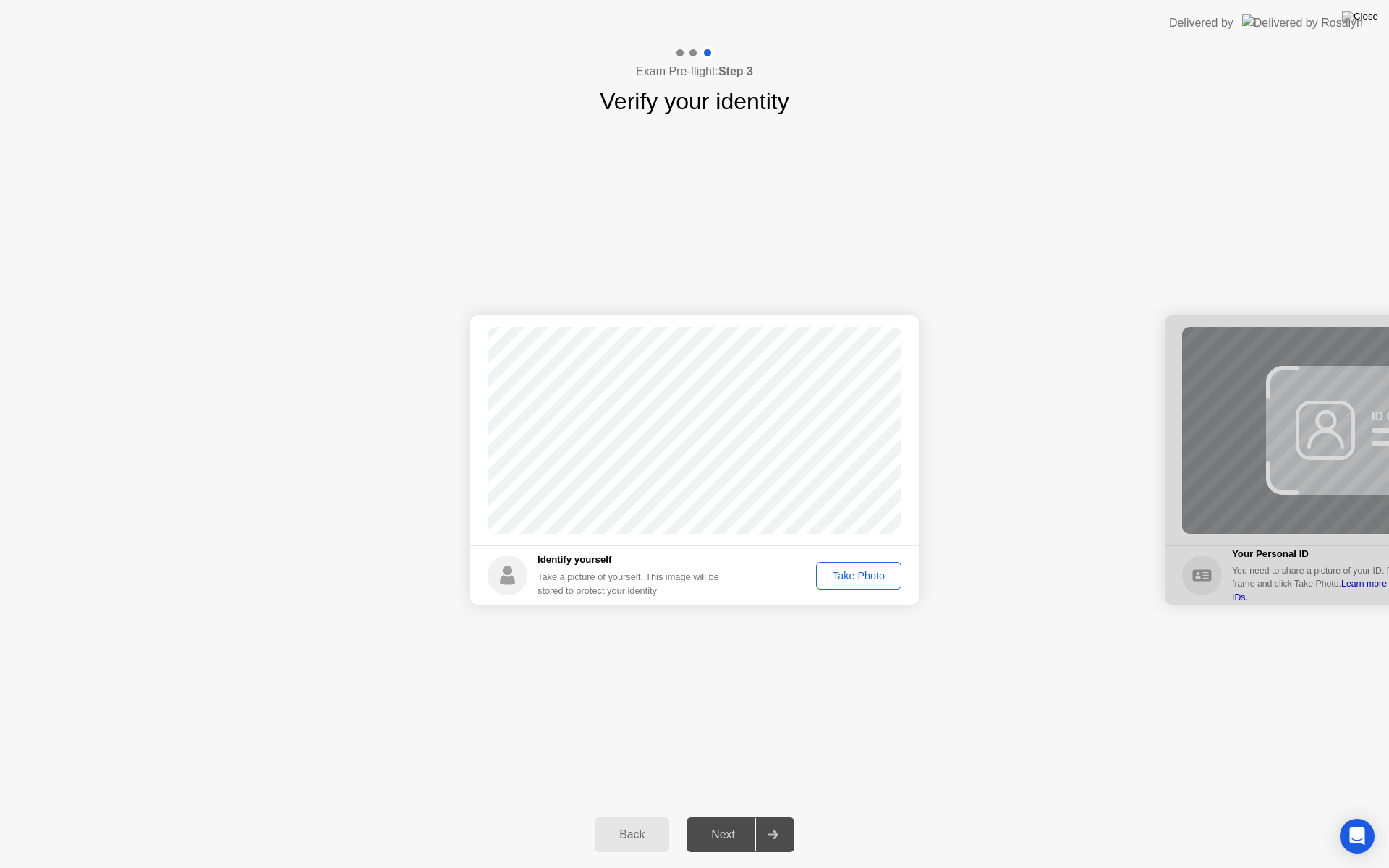
click at [850, 574] on div "Take Photo" at bounding box center [859, 576] width 75 height 12
click at [727, 815] on div "Next" at bounding box center [722, 834] width 64 height 13
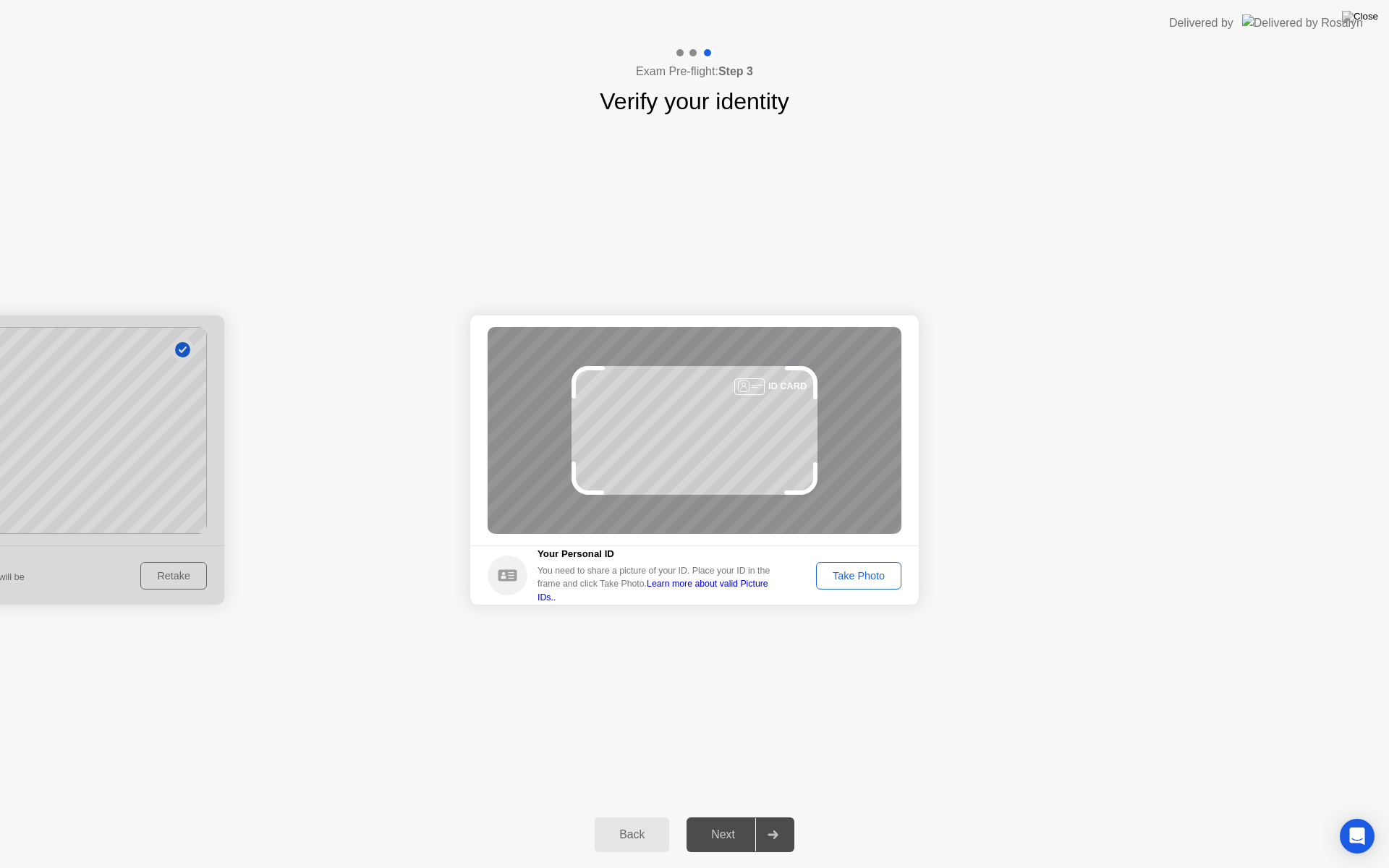
click at [866, 576] on div "Take Photo" at bounding box center [859, 576] width 75 height 12
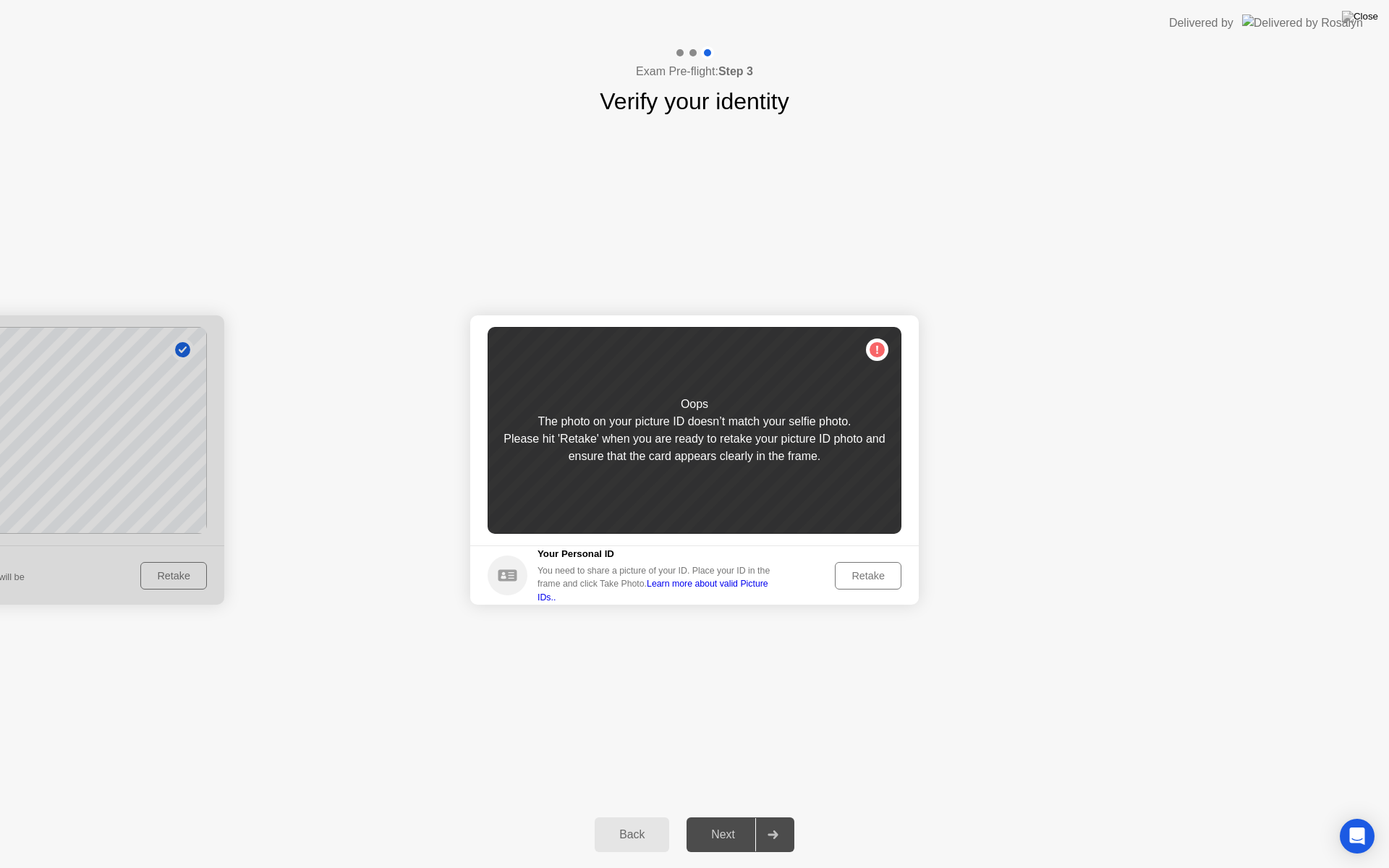
click at [861, 575] on div "Retake" at bounding box center [868, 576] width 57 height 12
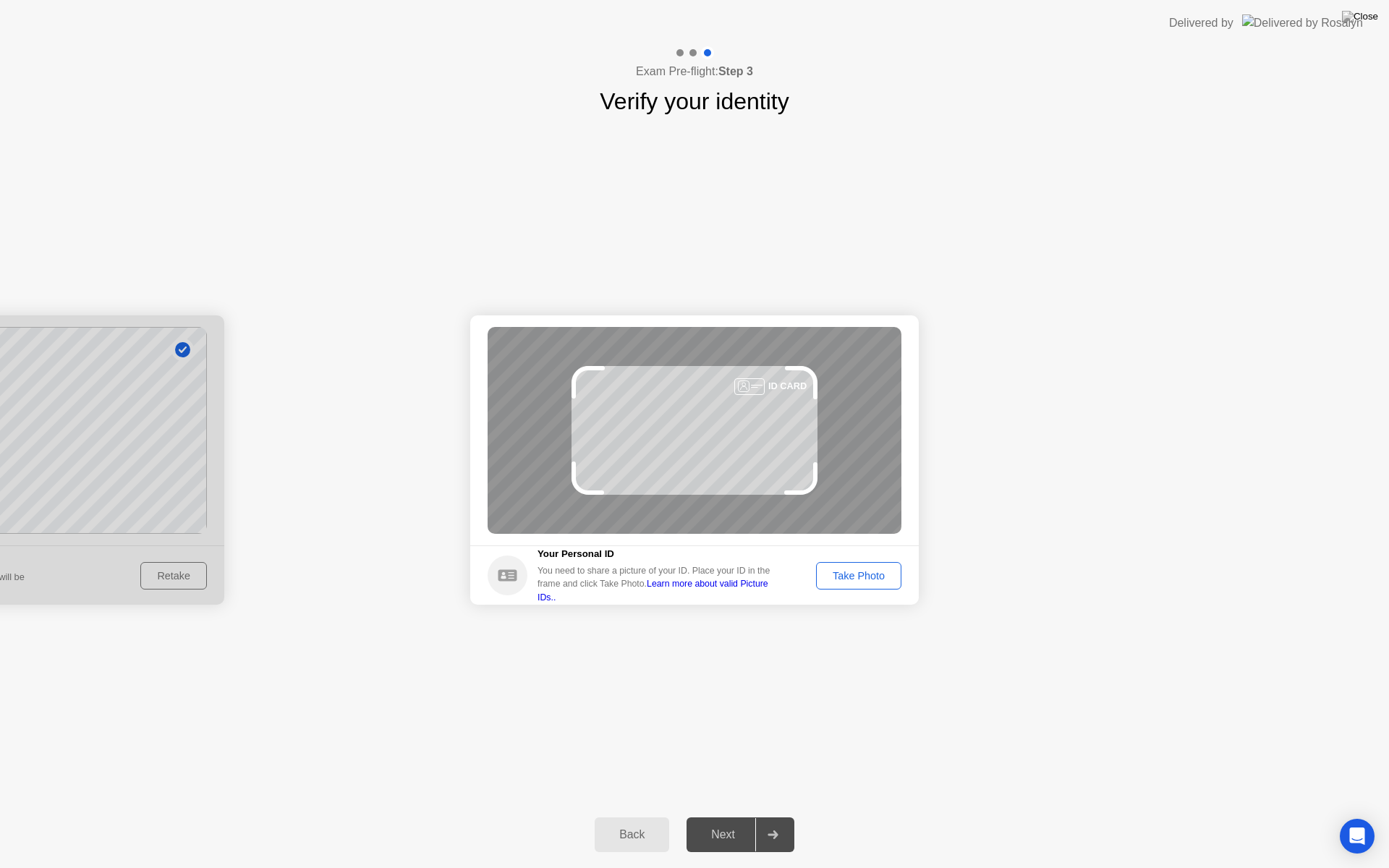
click at [640, 815] on div "Back" at bounding box center [632, 834] width 65 height 13
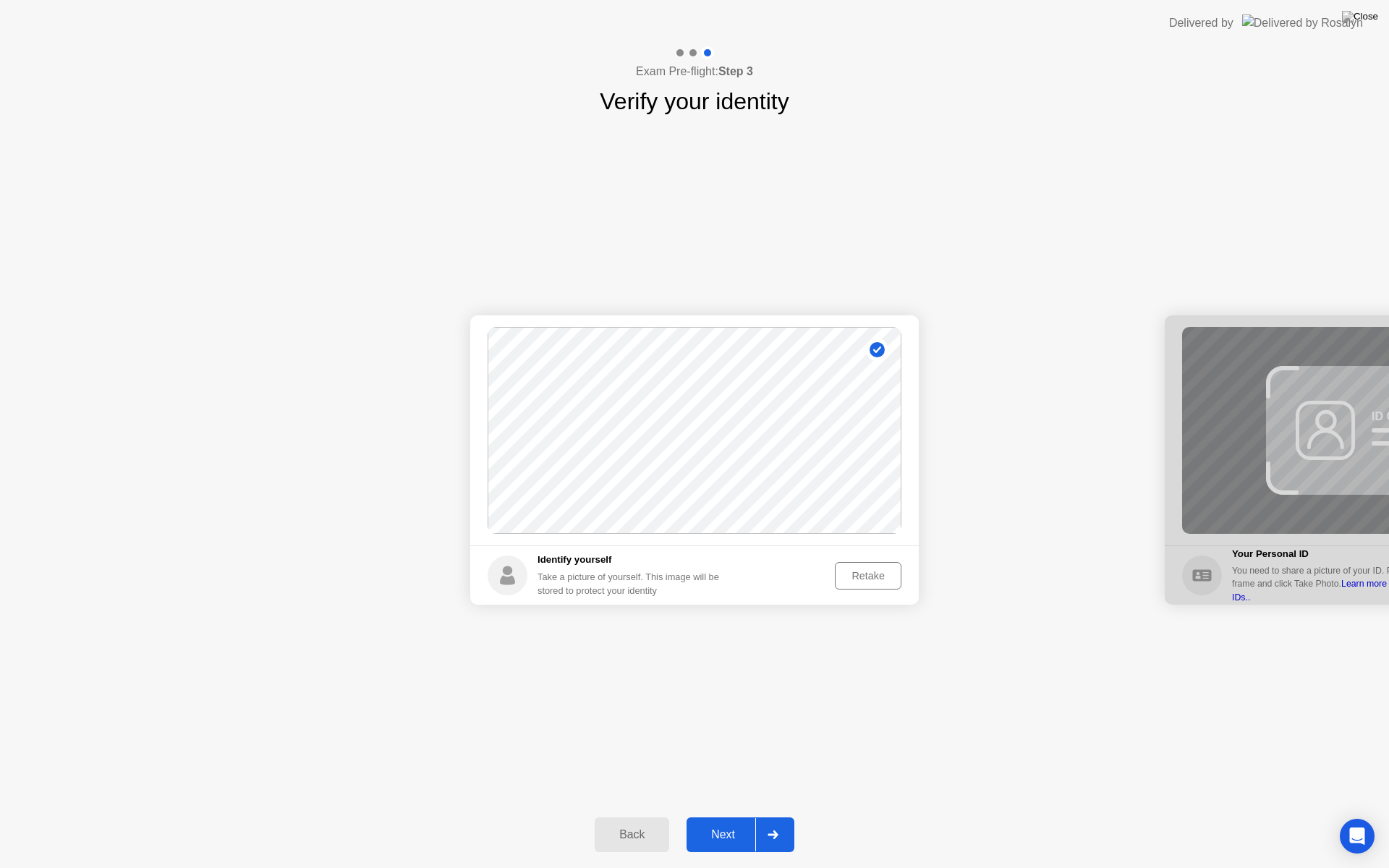
click at [866, 576] on div "Retake" at bounding box center [868, 576] width 57 height 12
click at [866, 576] on div "Take Photo" at bounding box center [859, 576] width 75 height 12
click at [727, 815] on div "Next" at bounding box center [722, 834] width 64 height 13
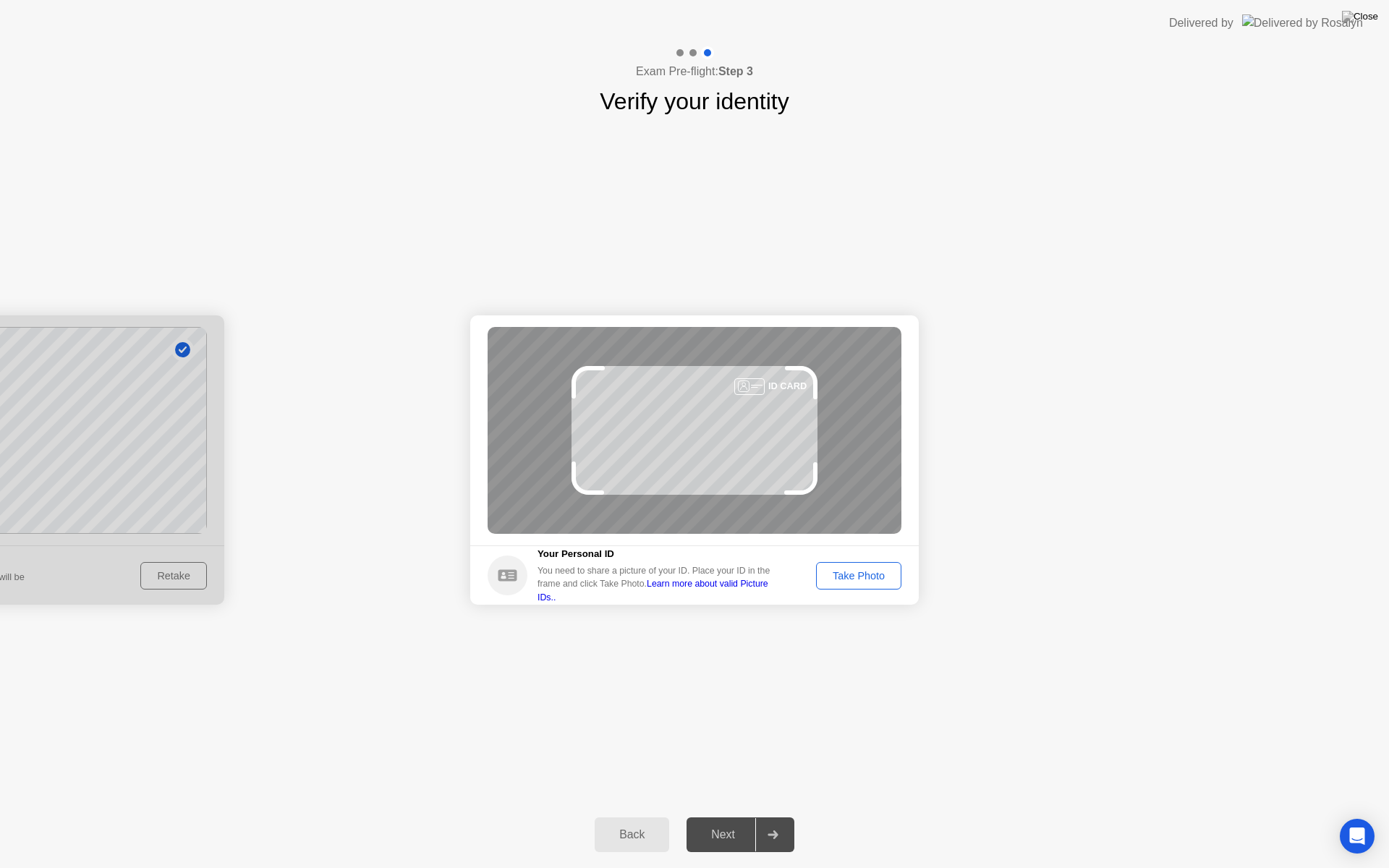
click at [858, 571] on div "Take Photo" at bounding box center [859, 576] width 75 height 12
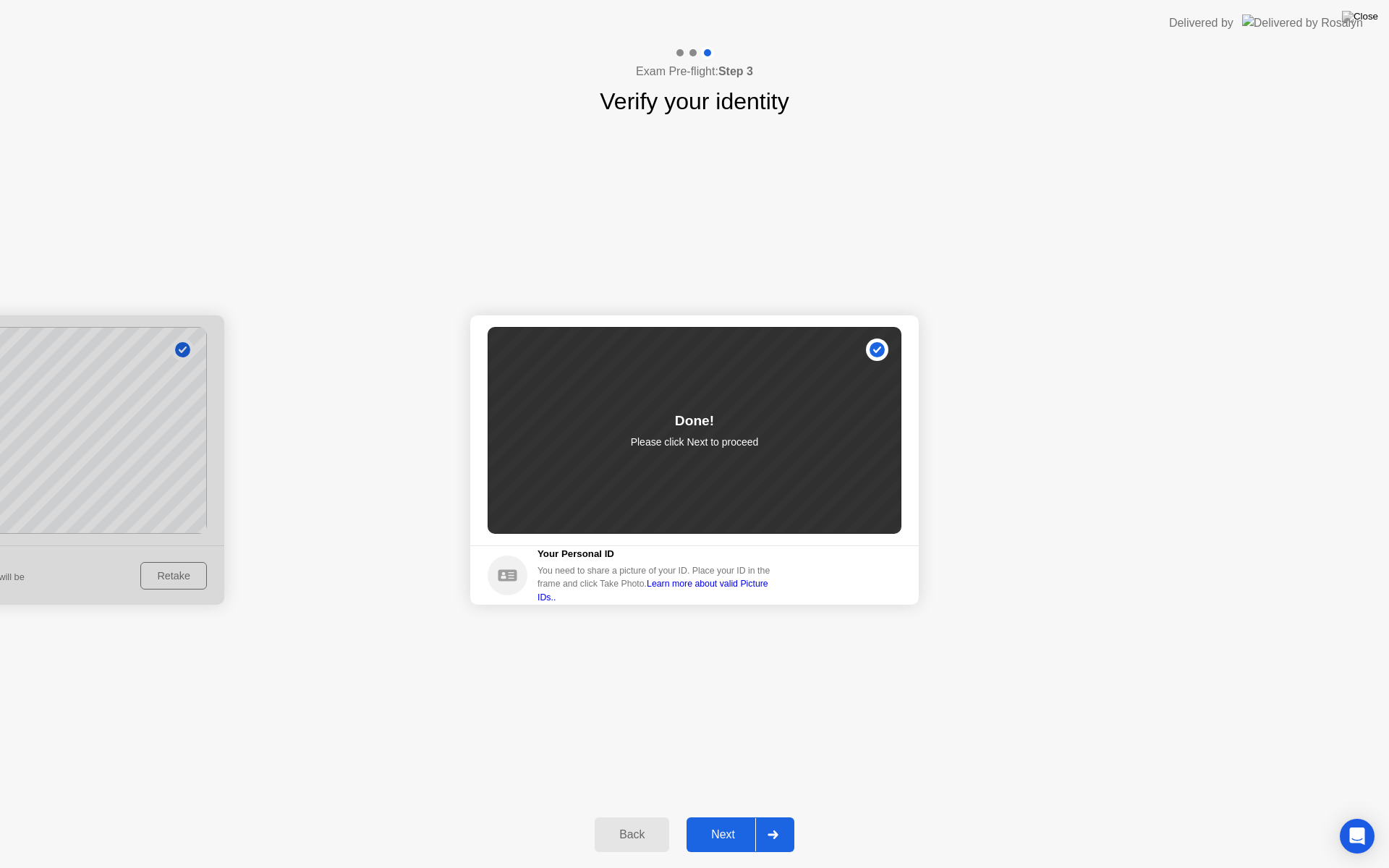
click at [727, 815] on div "Next" at bounding box center [722, 834] width 64 height 13
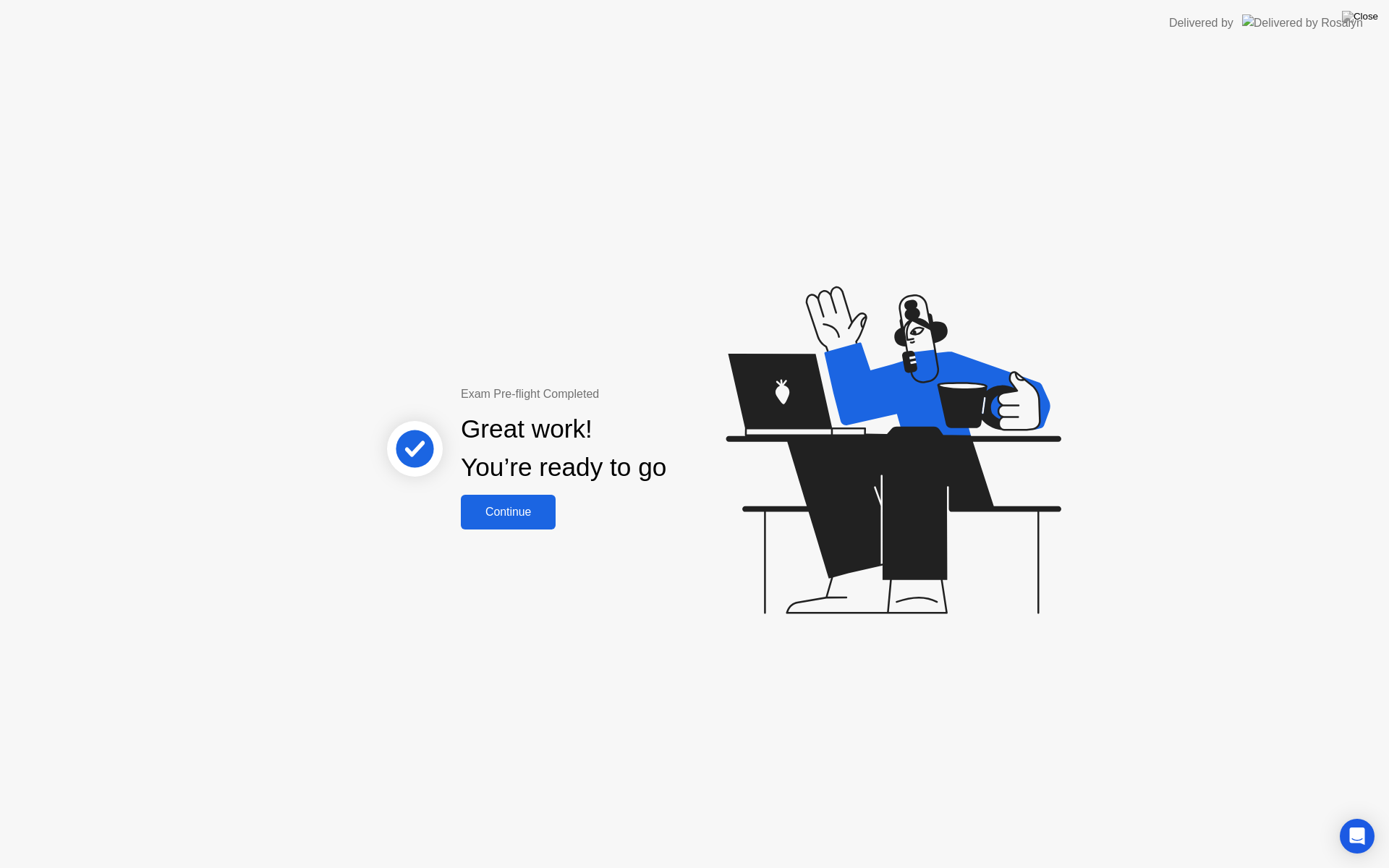
click at [503, 514] on div "Continue" at bounding box center [508, 512] width 86 height 13
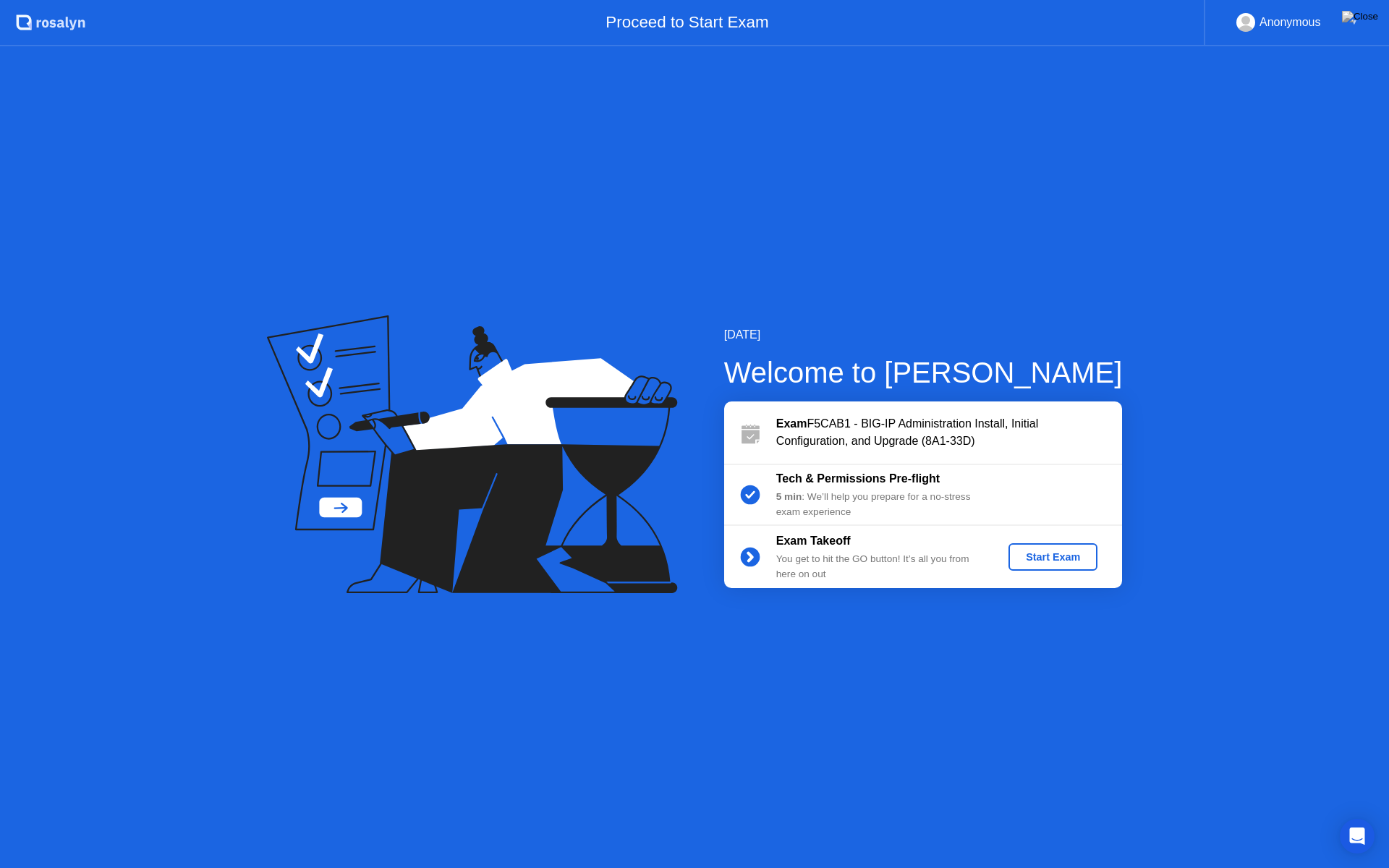
click at [1048, 556] on div "Start Exam" at bounding box center [1053, 558] width 77 height 12
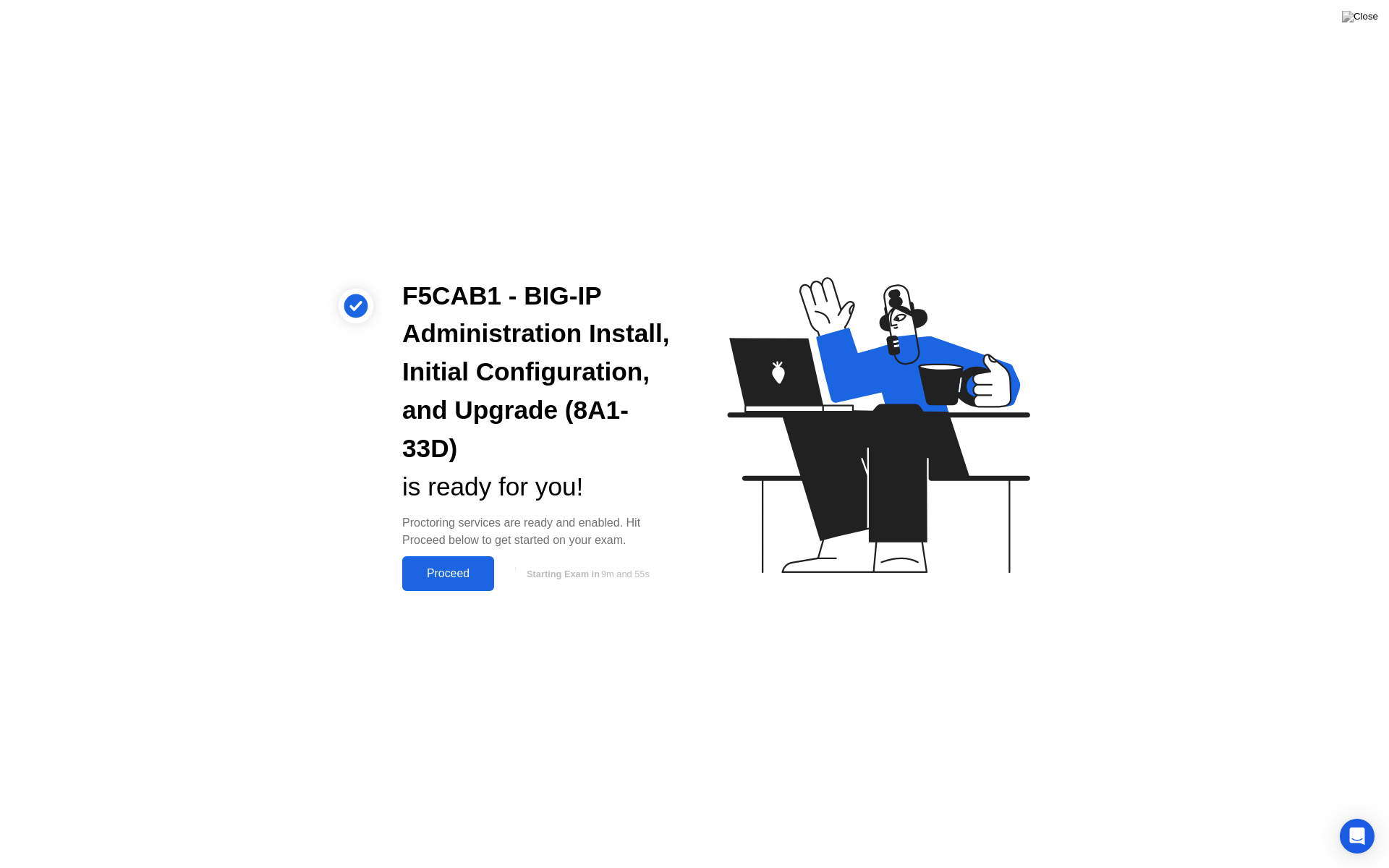
click at [452, 567] on div "Proceed" at bounding box center [448, 573] width 83 height 13
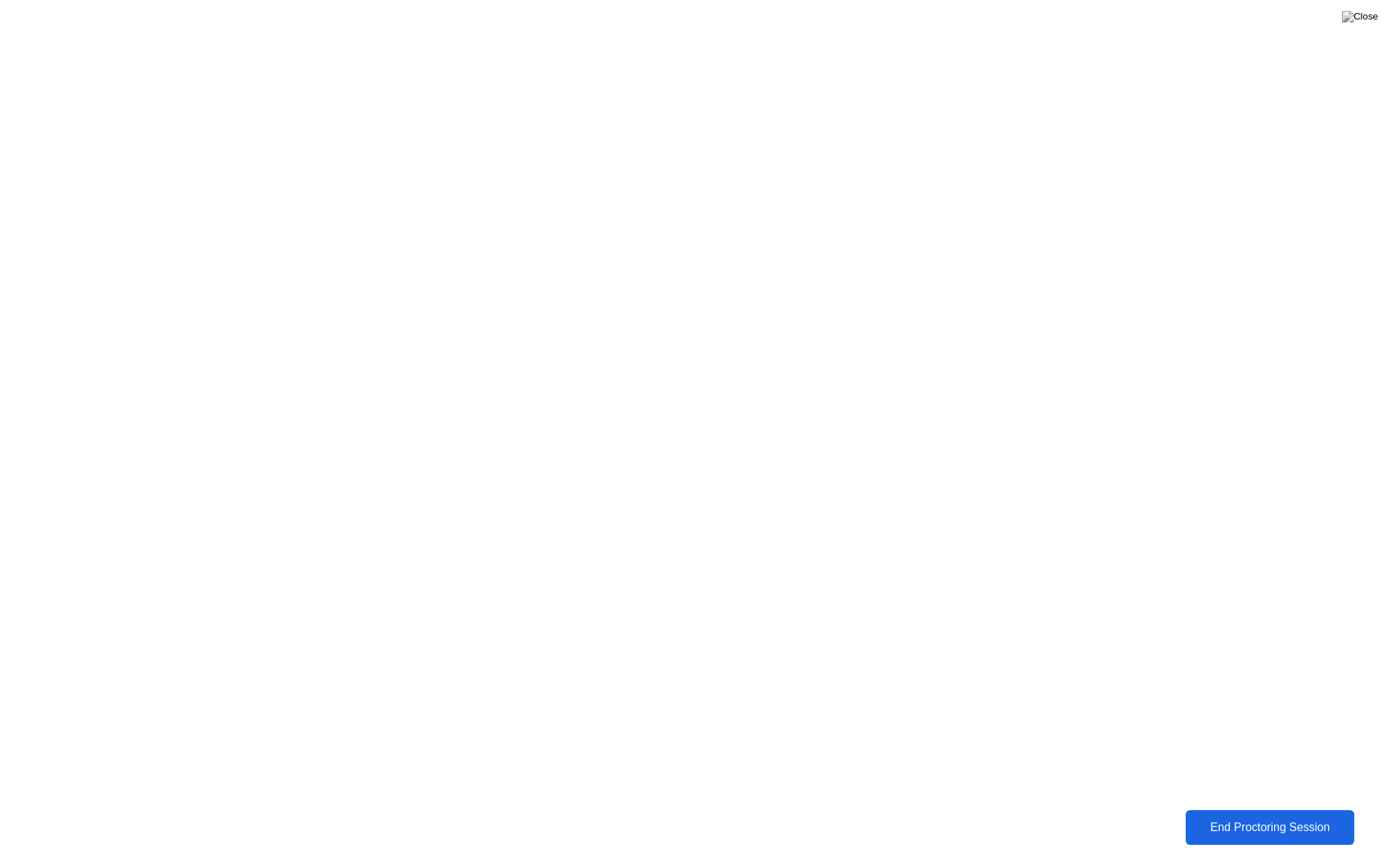
click at [1221, 815] on div "End Proctoring Session" at bounding box center [1269, 827] width 160 height 13
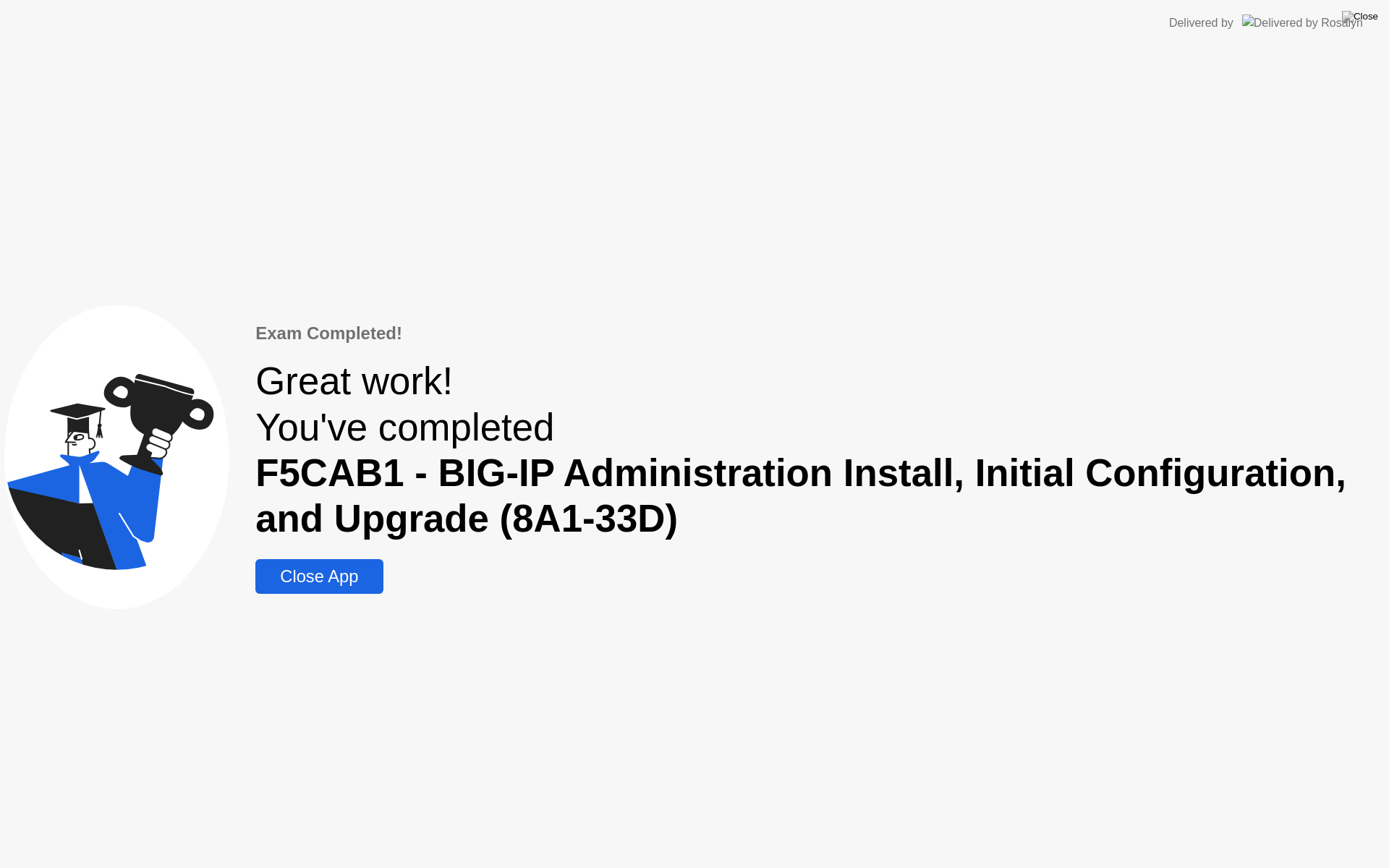
click at [313, 577] on div "Close App" at bounding box center [319, 576] width 119 height 20
